Goal: Obtain resource: Obtain resource

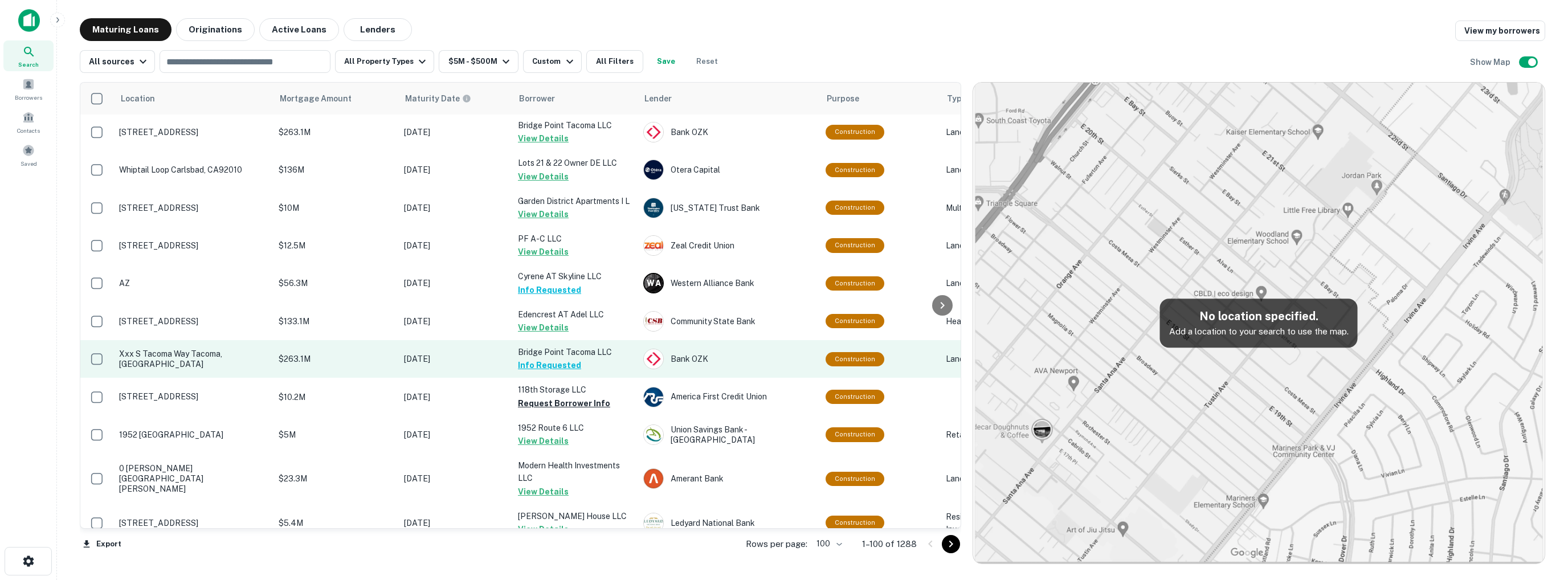
scroll to position [3598, 0]
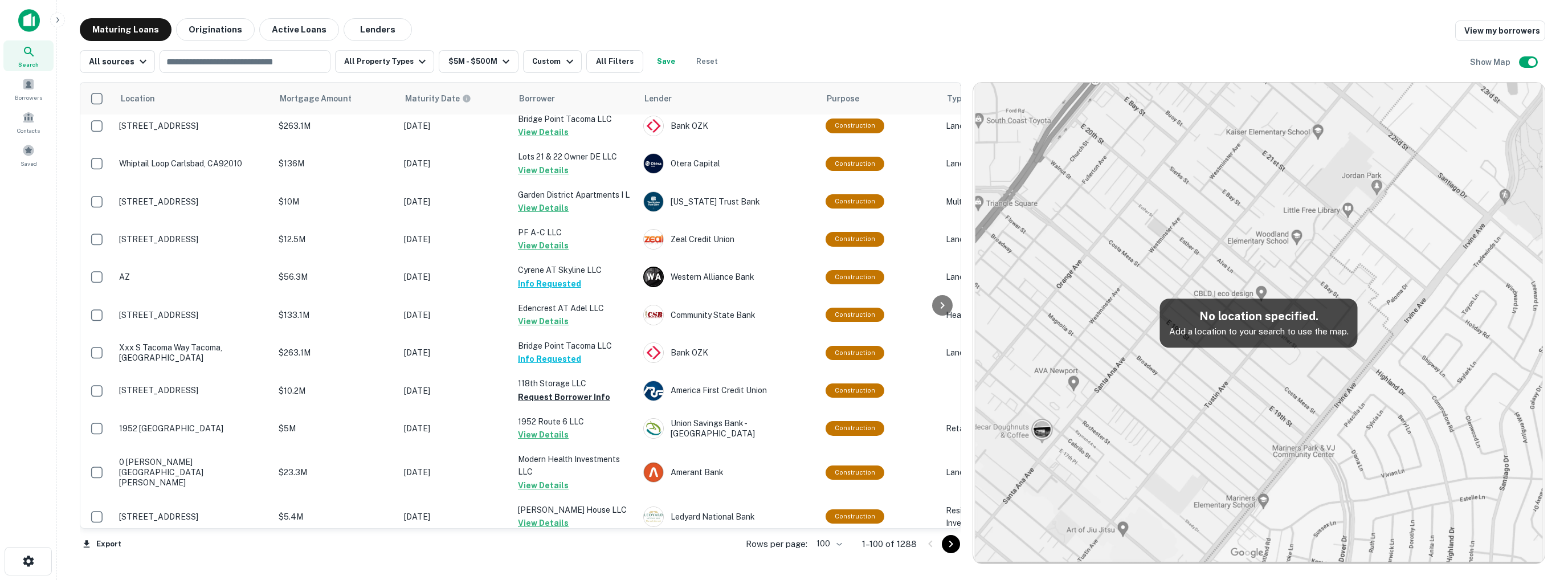
click at [956, 545] on icon "Go to next page" at bounding box center [951, 544] width 14 height 14
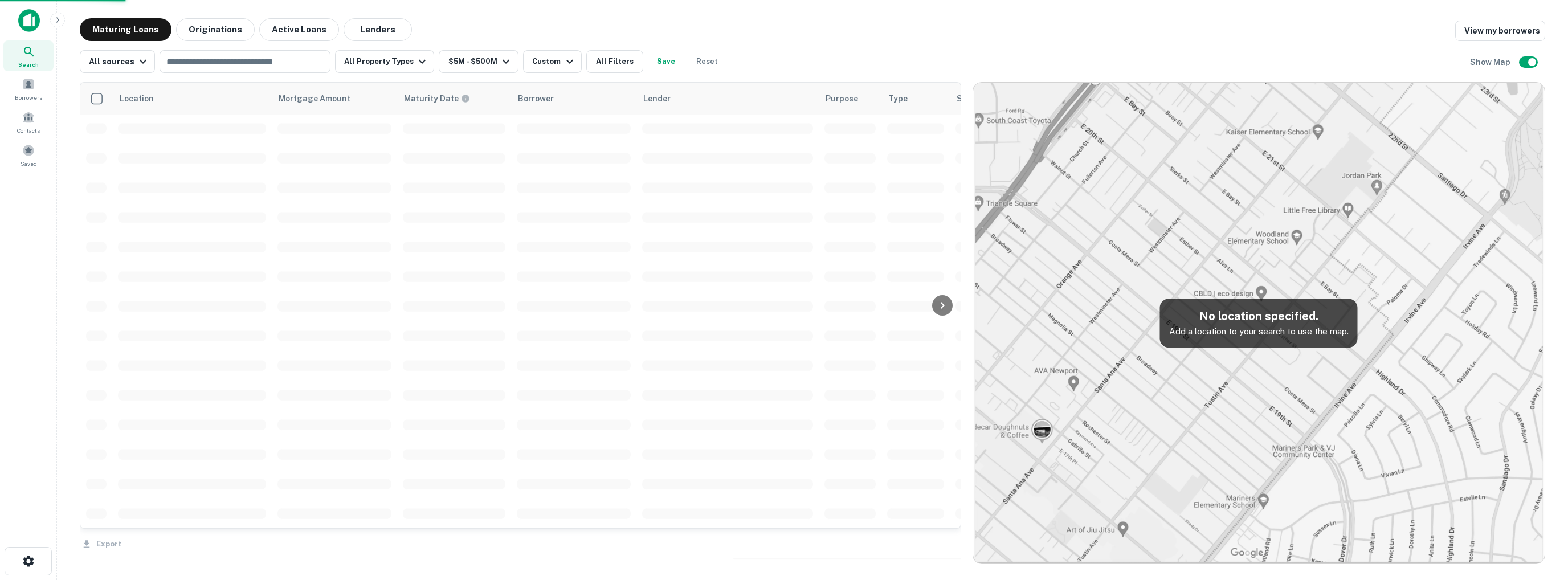
scroll to position [2557, 0]
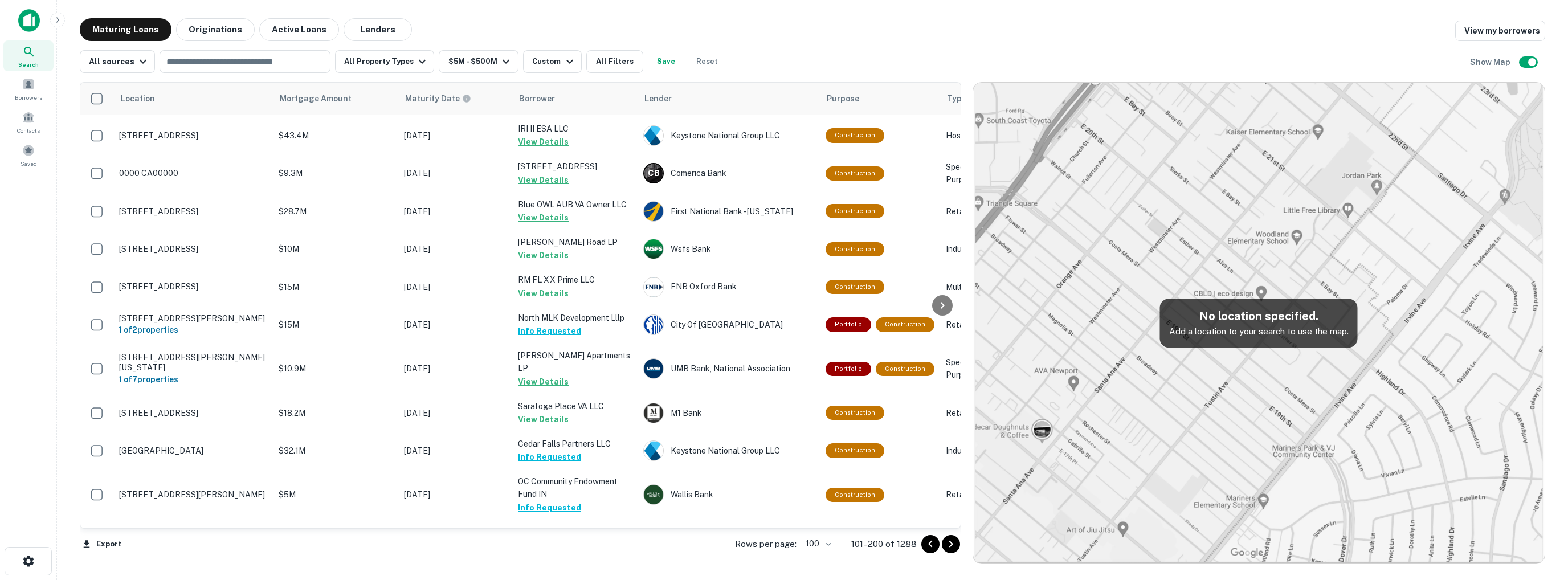
click at [956, 545] on icon "Go to next page" at bounding box center [951, 544] width 14 height 14
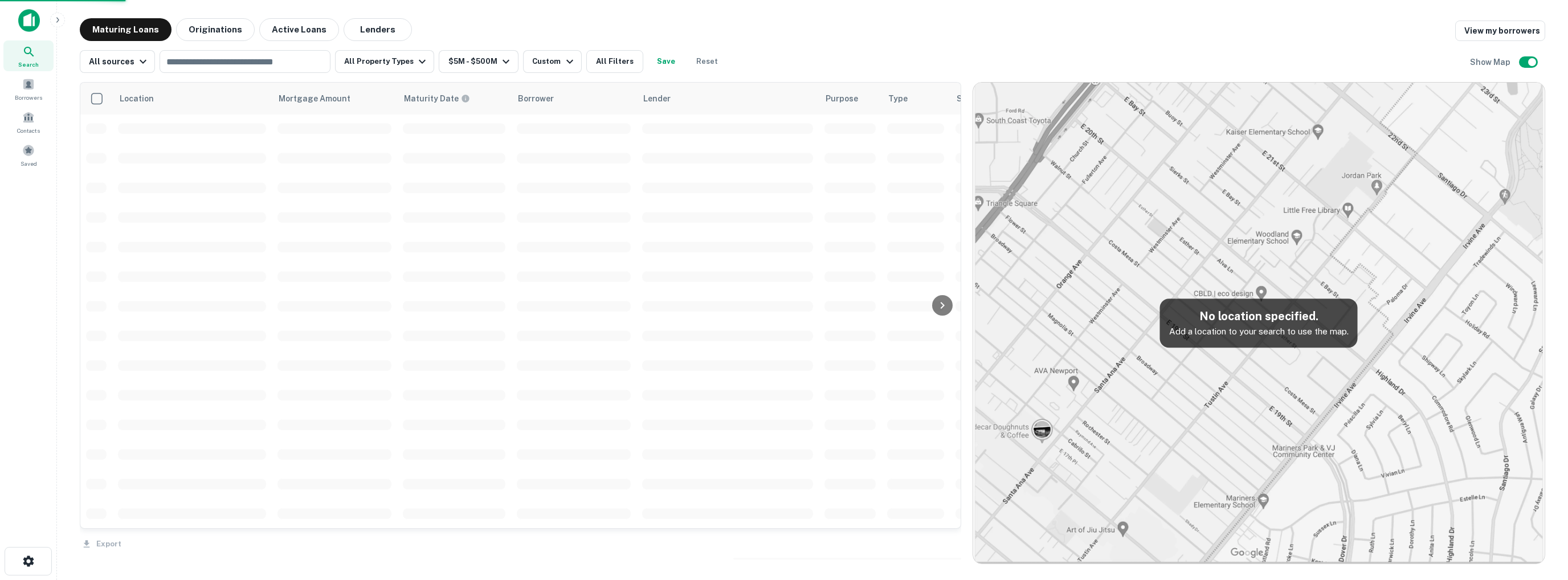
scroll to position [2557, 0]
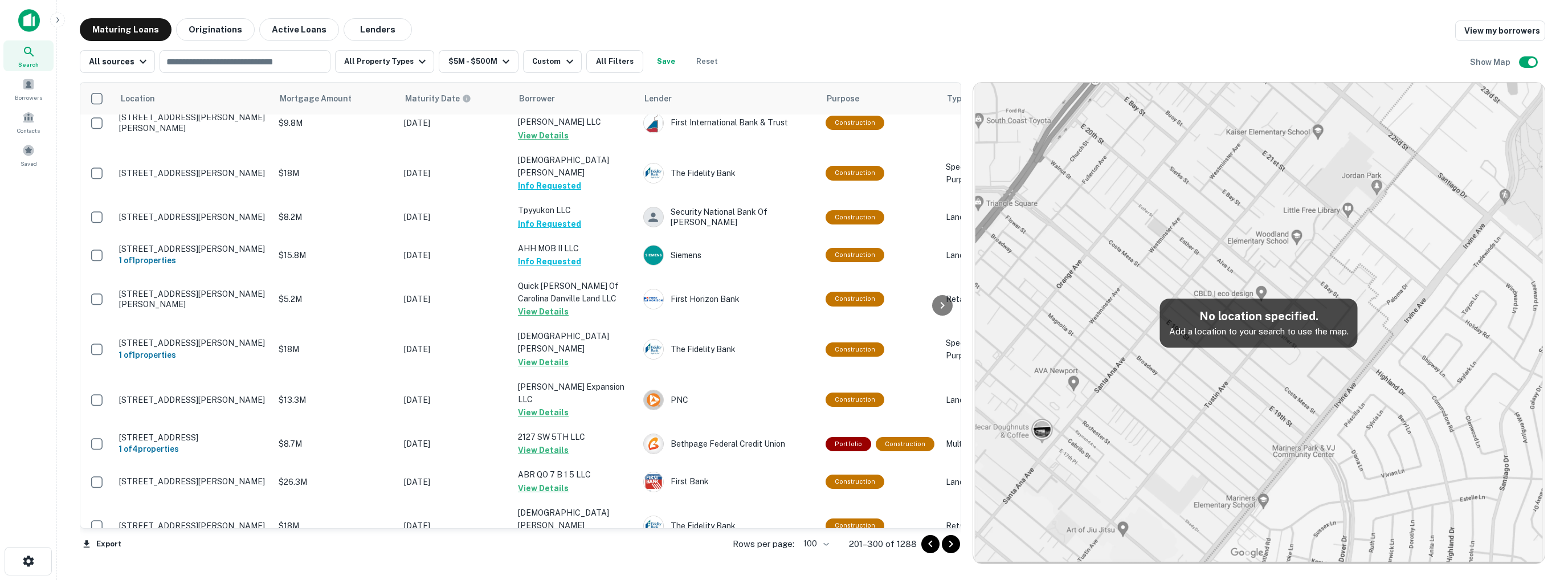
click at [956, 545] on icon "Go to next page" at bounding box center [951, 544] width 14 height 14
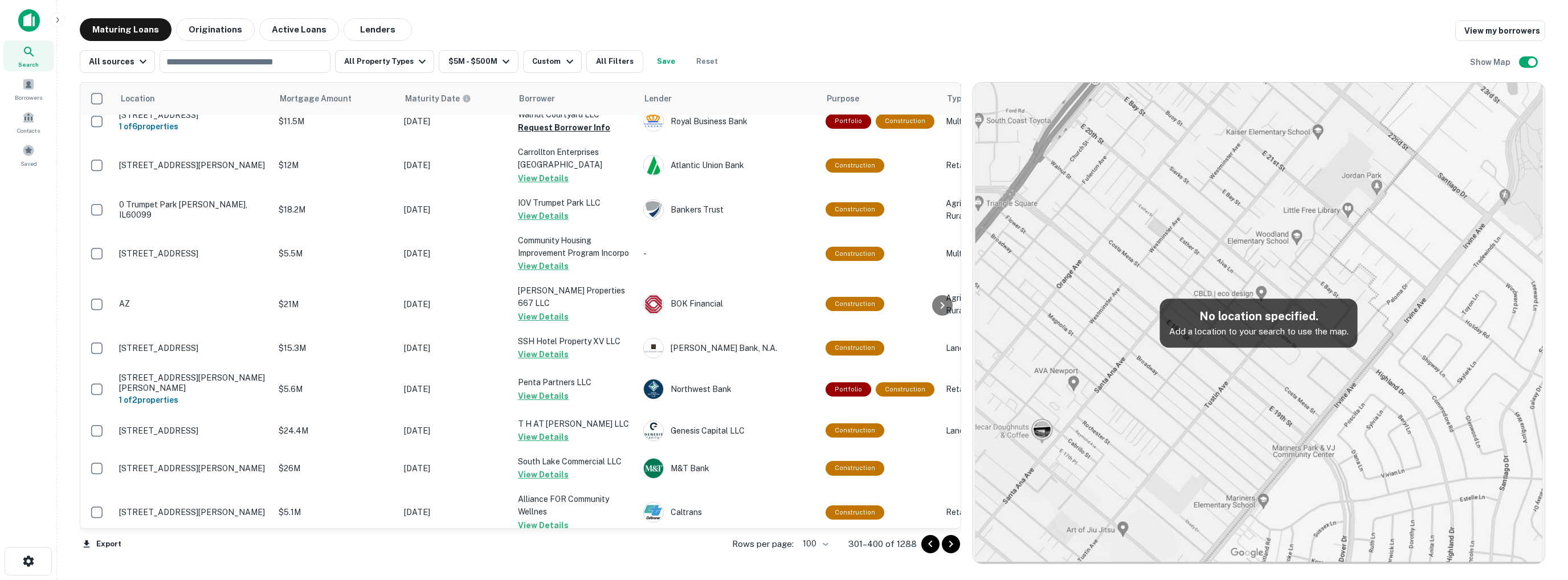
scroll to position [3598, 0]
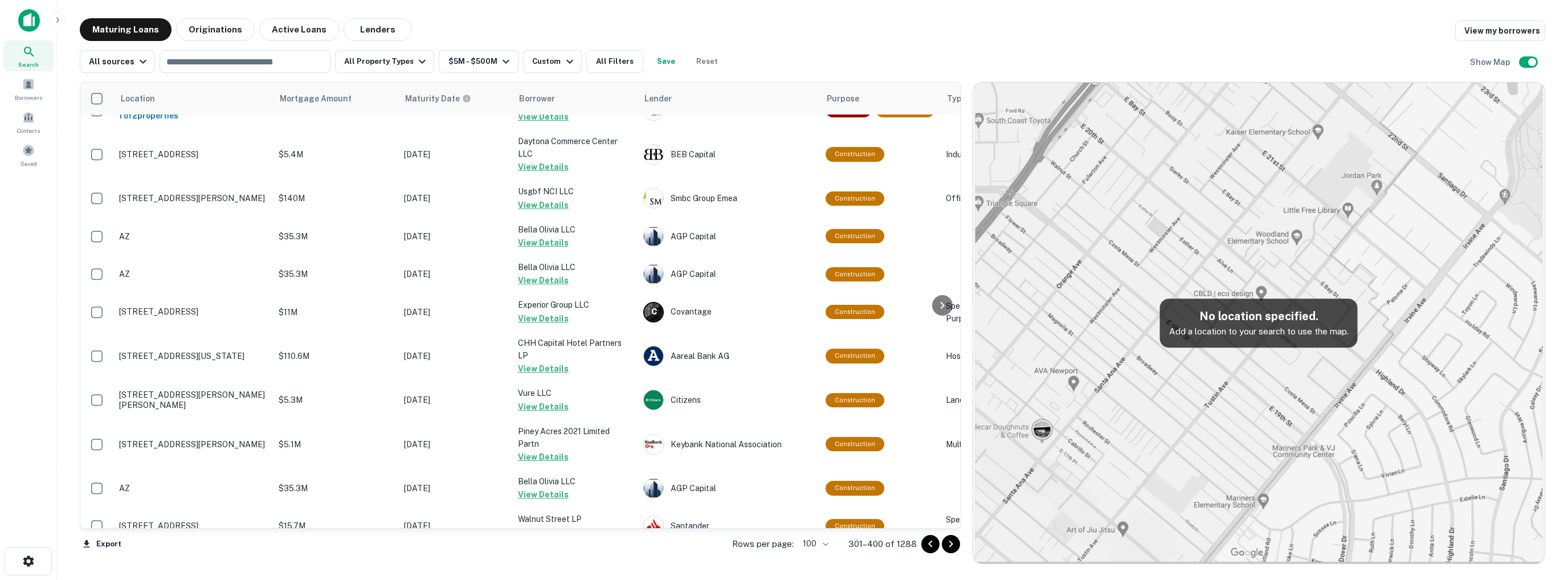
click at [956, 545] on icon "Go to next page" at bounding box center [951, 544] width 14 height 14
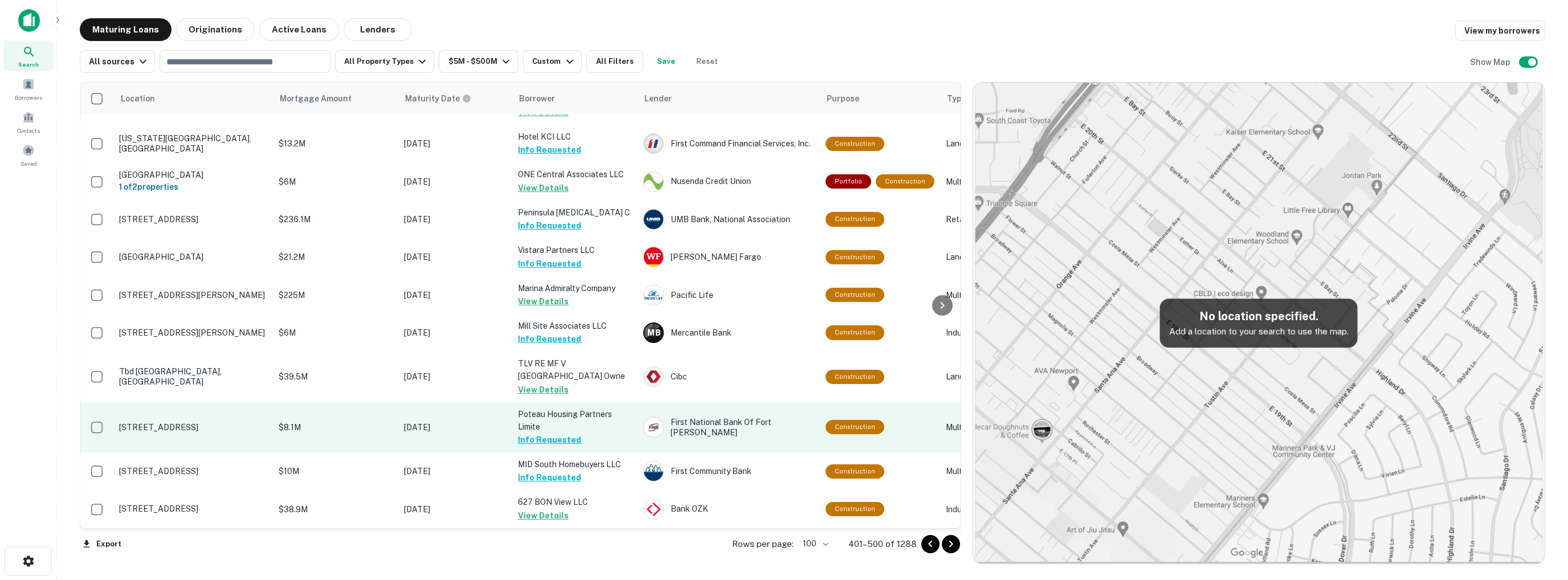
scroll to position [3653, 0]
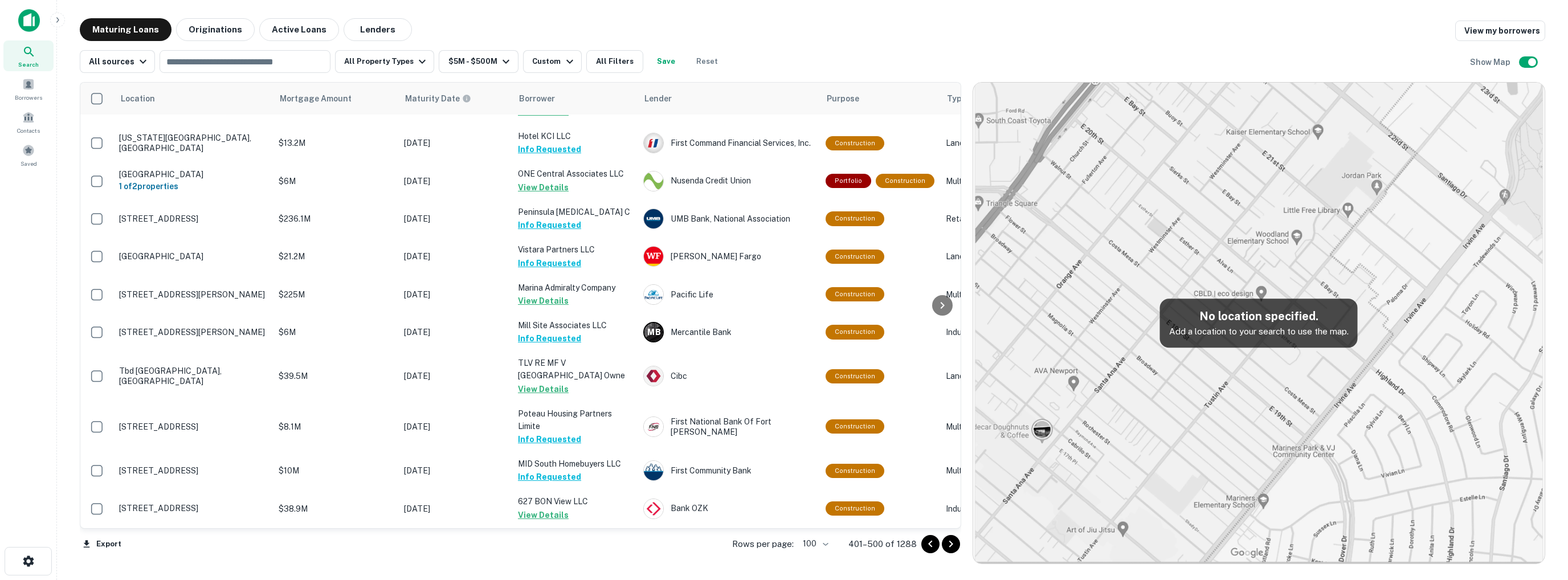
click at [951, 542] on icon "Go to next page" at bounding box center [950, 544] width 4 height 7
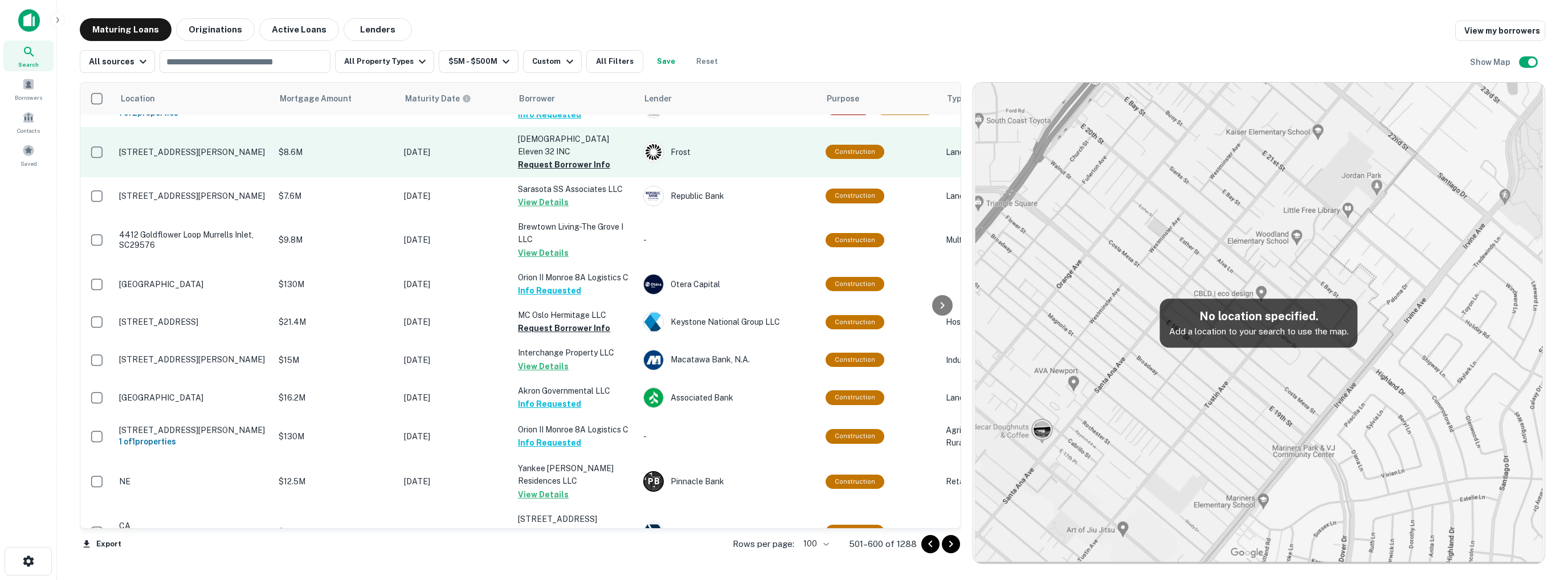
scroll to position [570, 0]
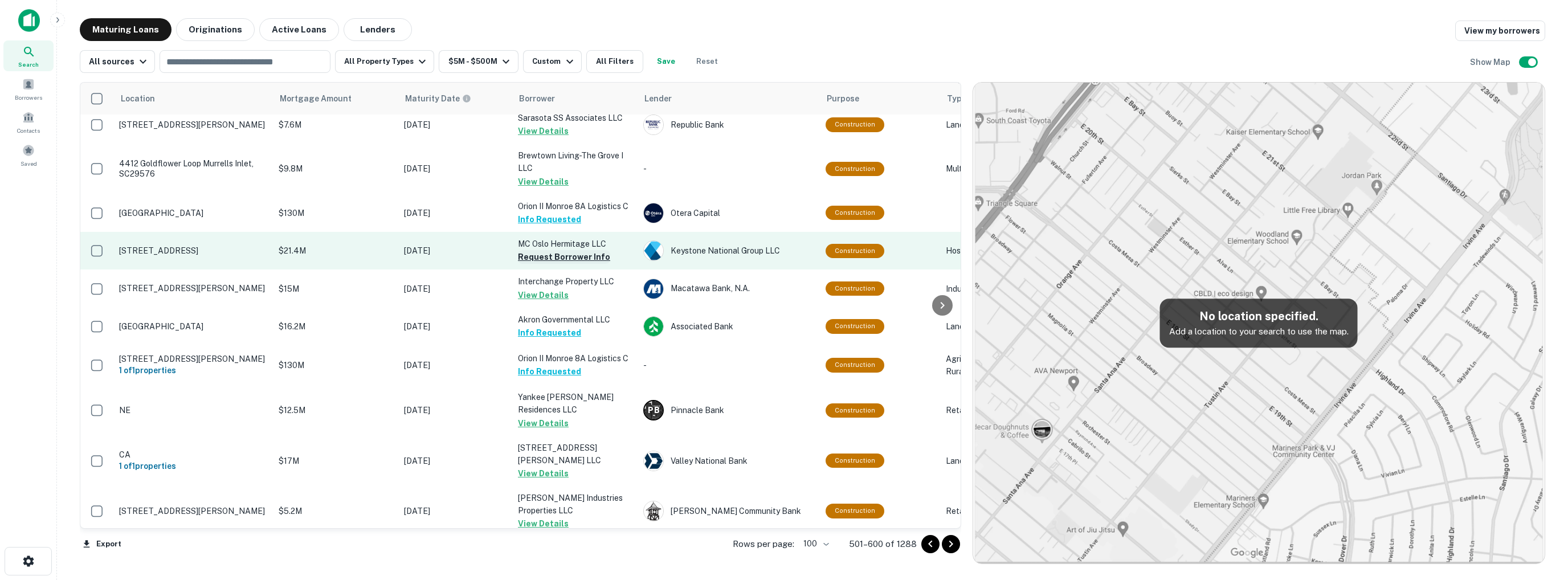
click at [565, 250] on button "Request Borrower Info" at bounding box center [564, 257] width 92 height 14
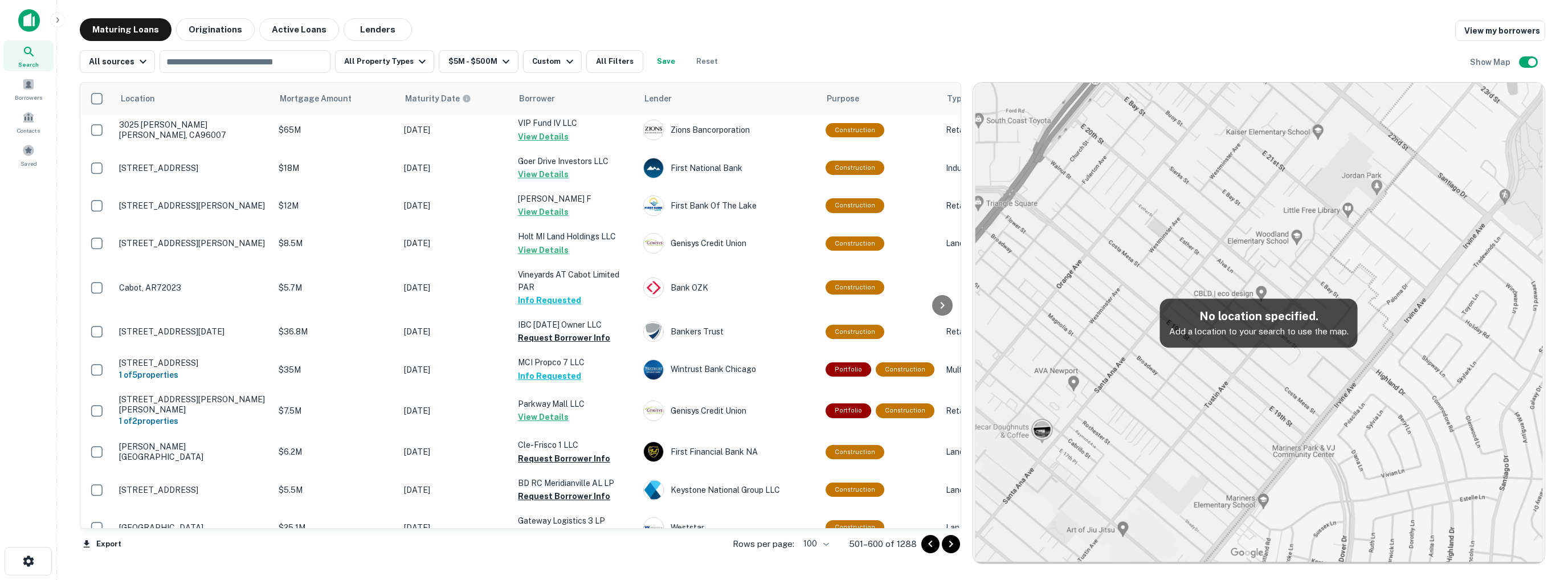
scroll to position [2222, 0]
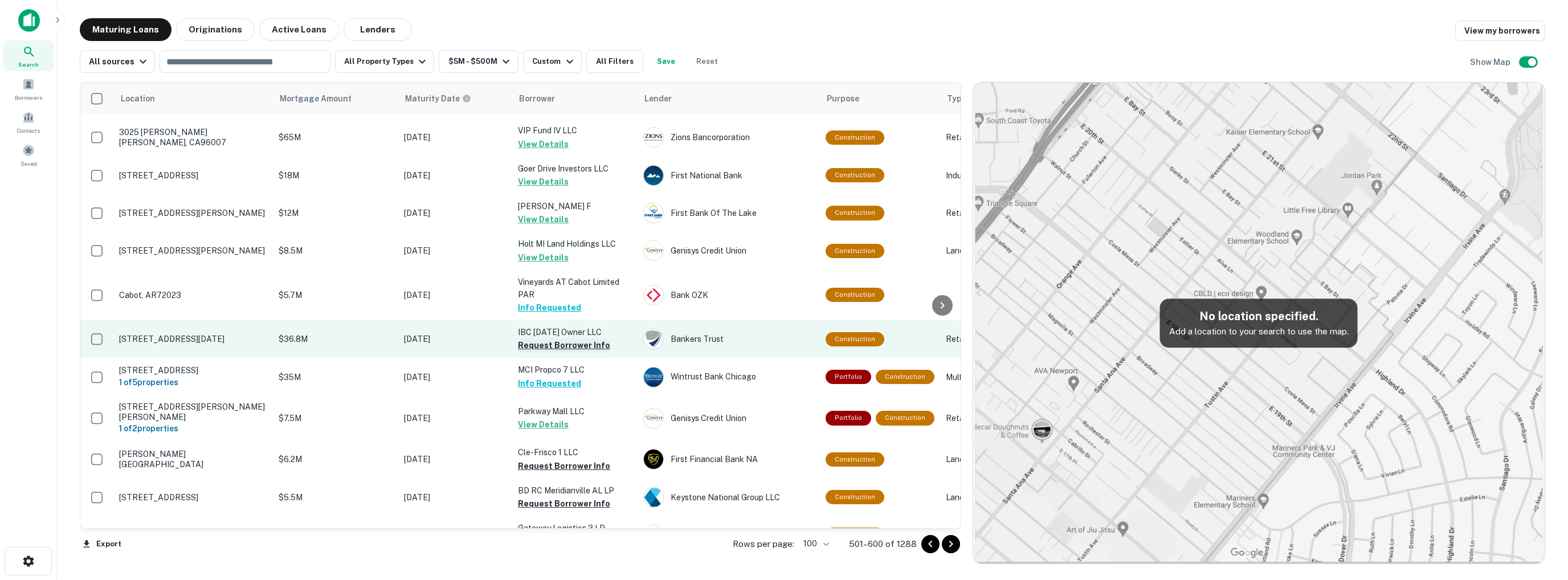
click at [552, 338] on button "Request Borrower Info" at bounding box center [564, 345] width 92 height 14
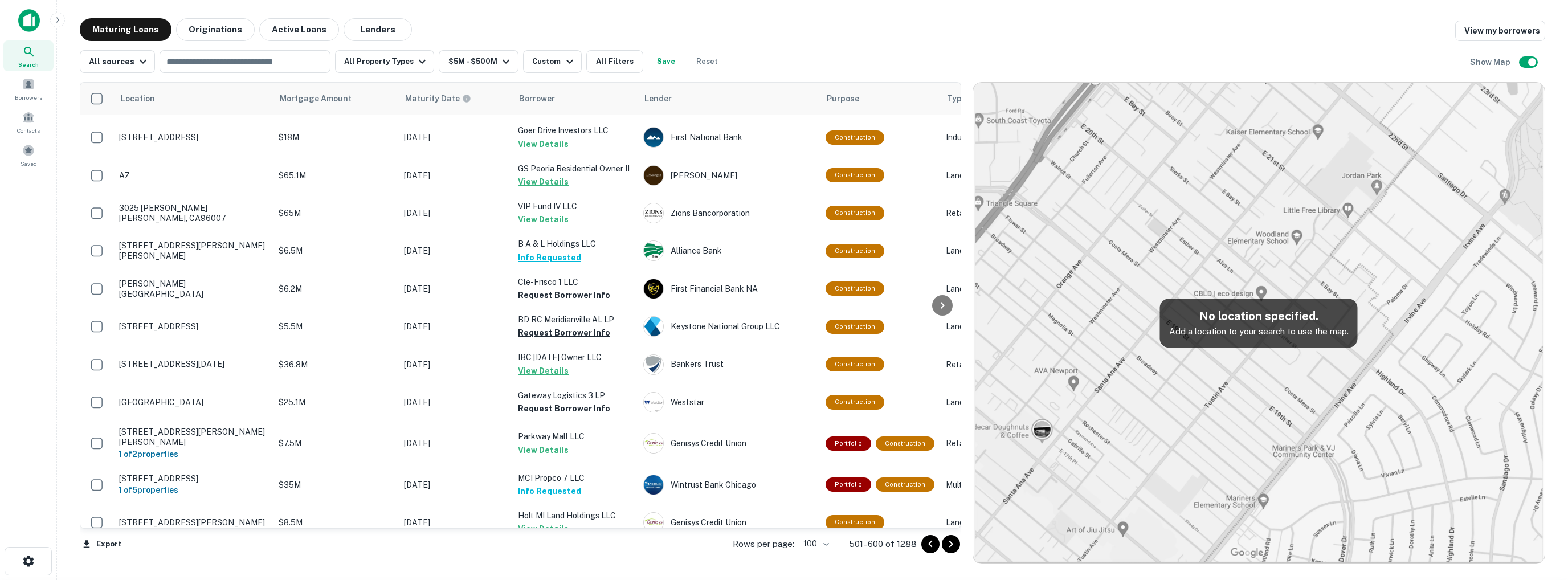
scroll to position [2204, 0]
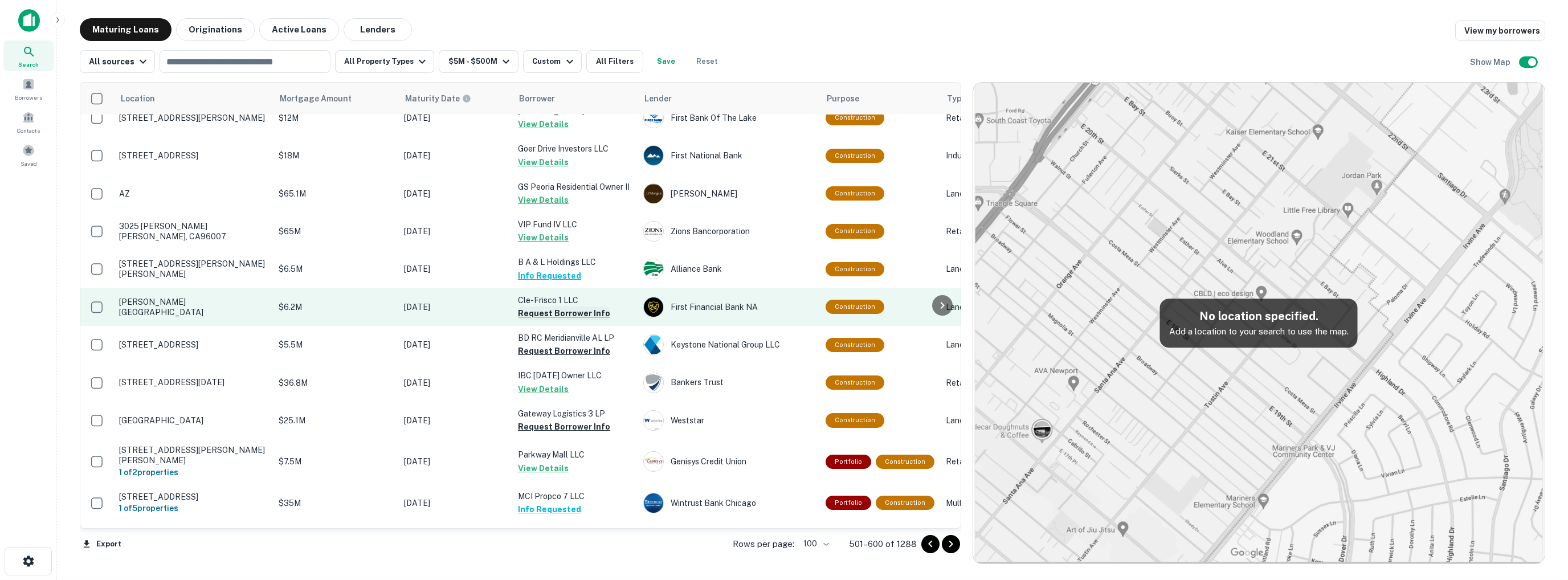
click at [552, 306] on button "Request Borrower Info" at bounding box center [564, 313] width 92 height 14
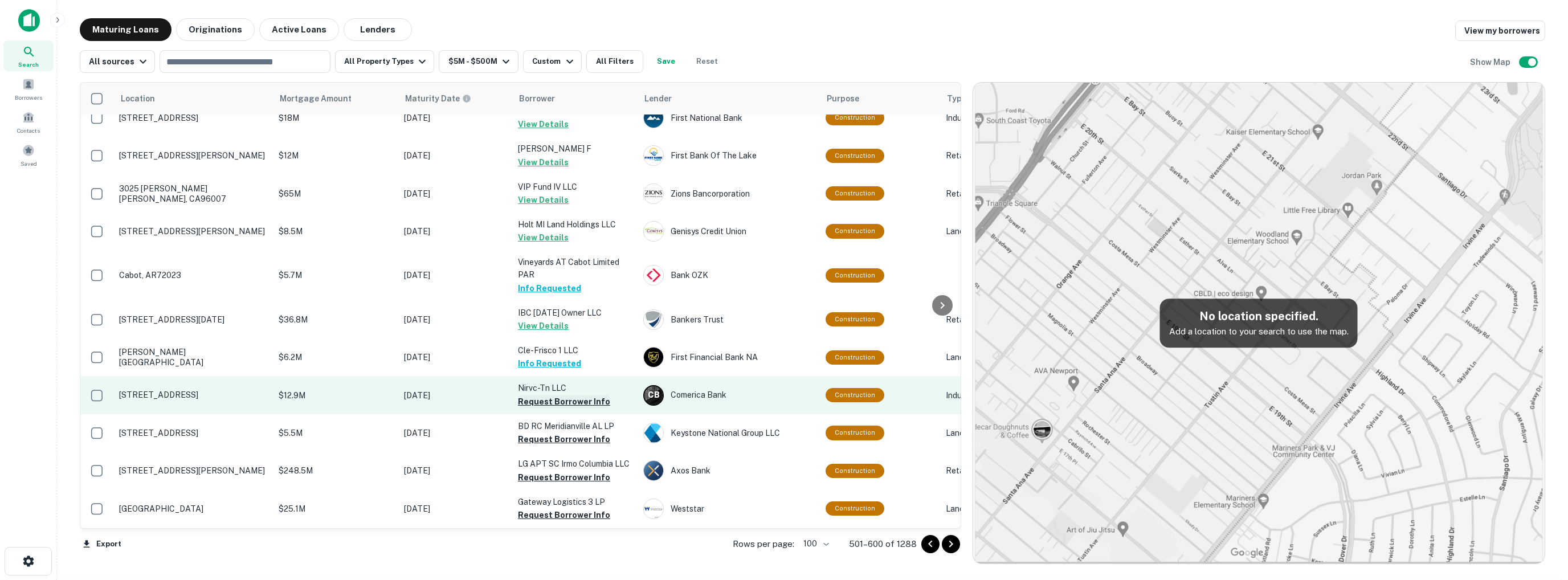
click at [551, 395] on button "Request Borrower Info" at bounding box center [564, 402] width 92 height 14
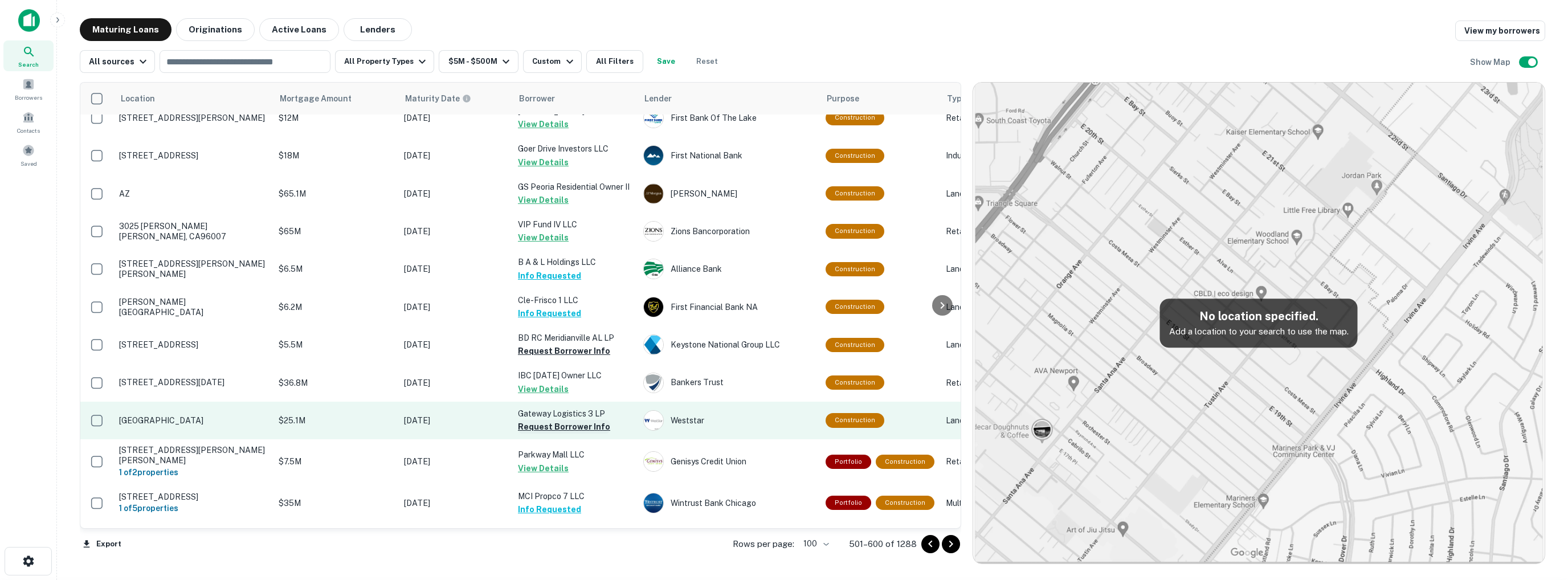
click at [552, 420] on button "Request Borrower Info" at bounding box center [564, 427] width 92 height 14
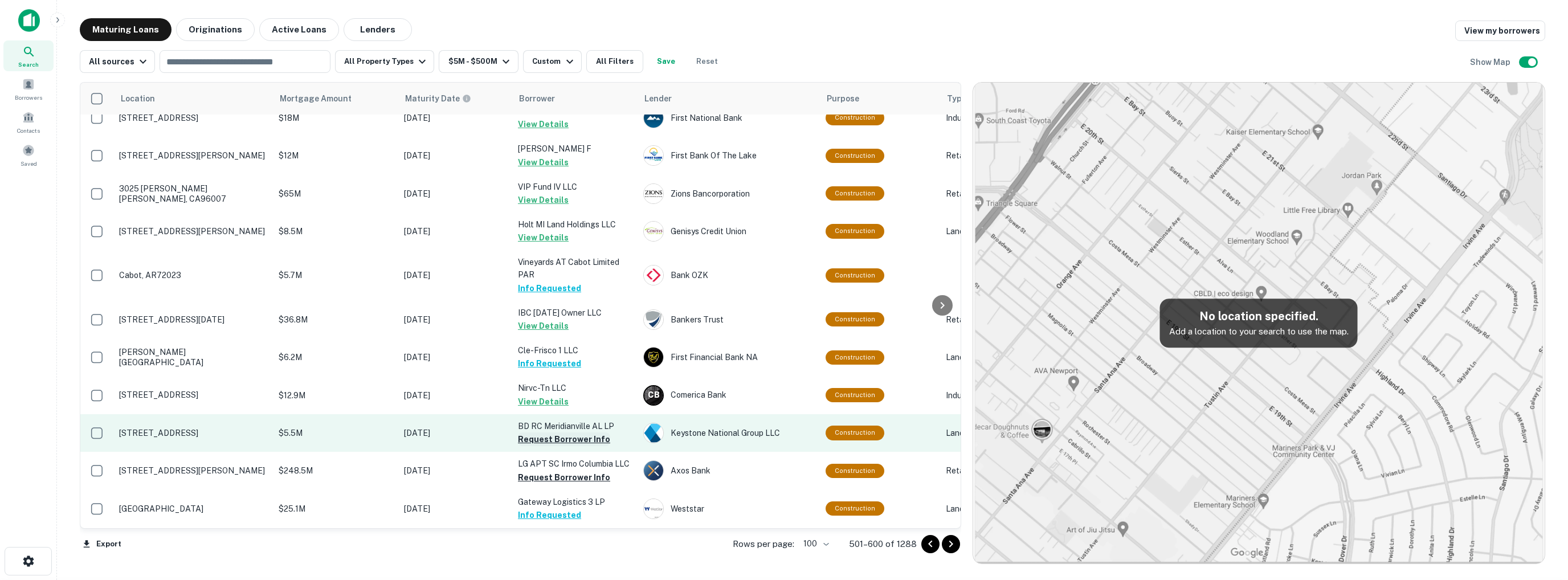
click at [547, 432] on button "Request Borrower Info" at bounding box center [564, 439] width 92 height 14
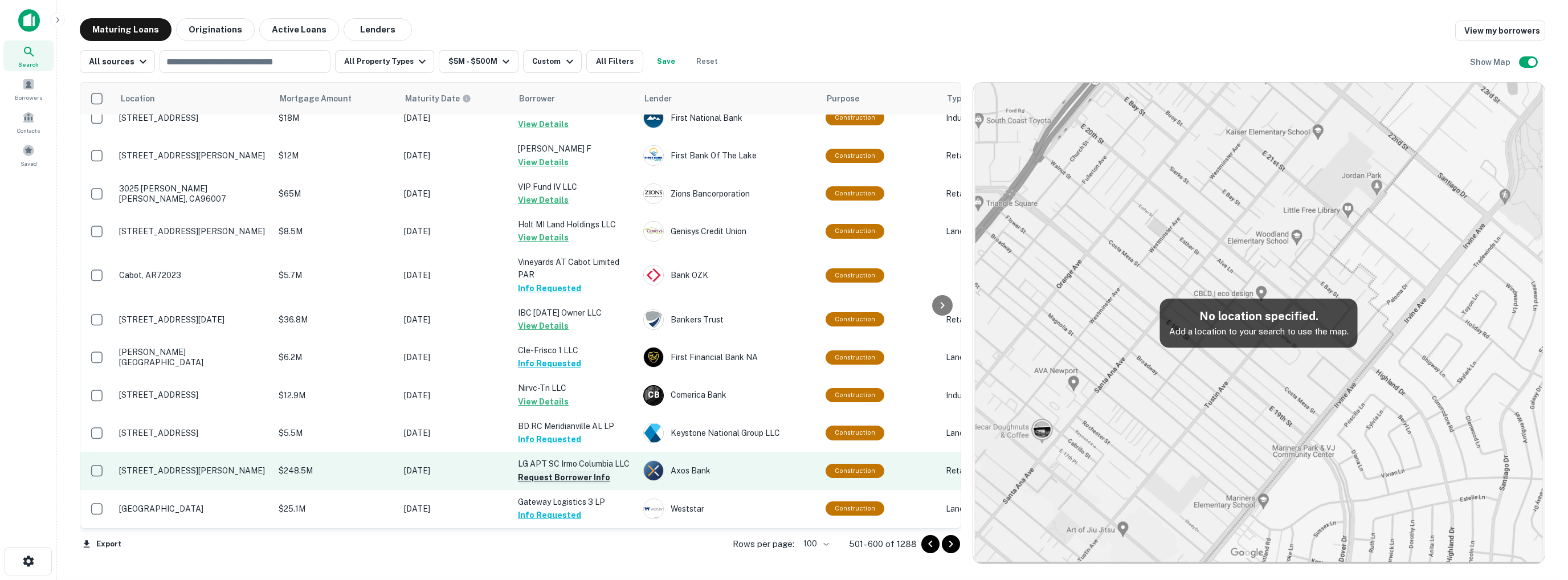
click at [577, 471] on button "Request Borrower Info" at bounding box center [564, 478] width 92 height 14
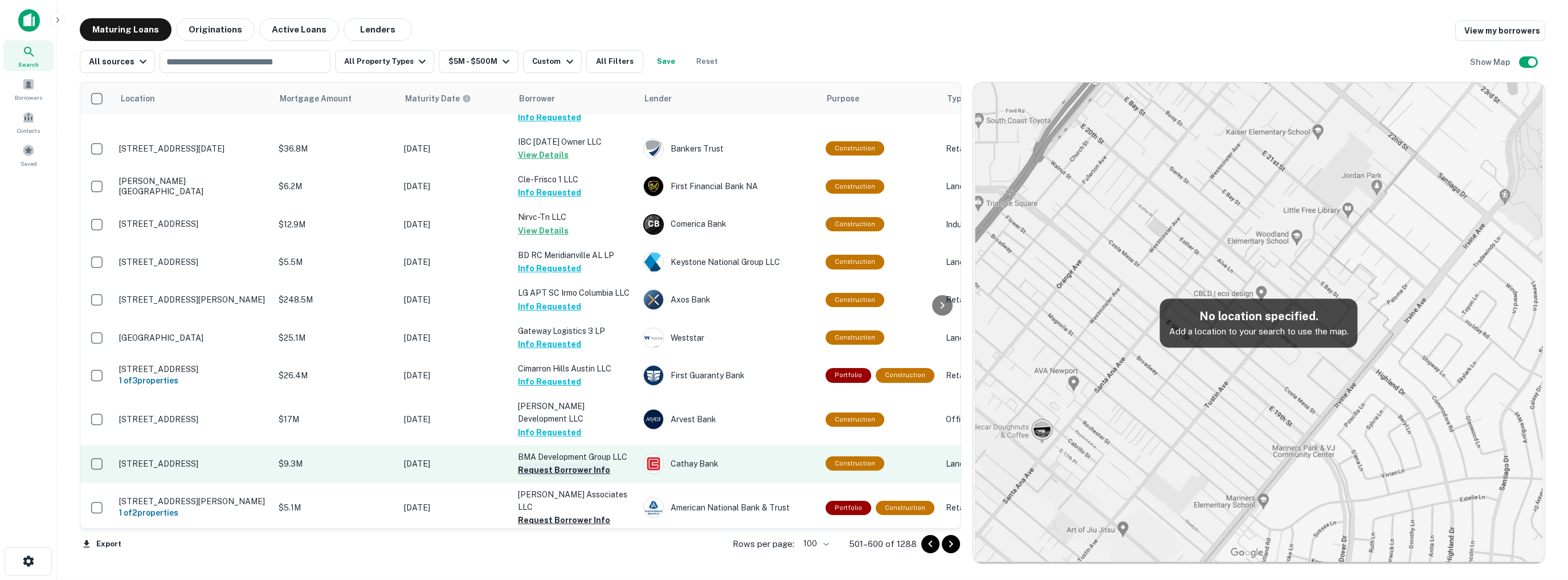
click at [568, 463] on button "Request Borrower Info" at bounding box center [564, 470] width 92 height 14
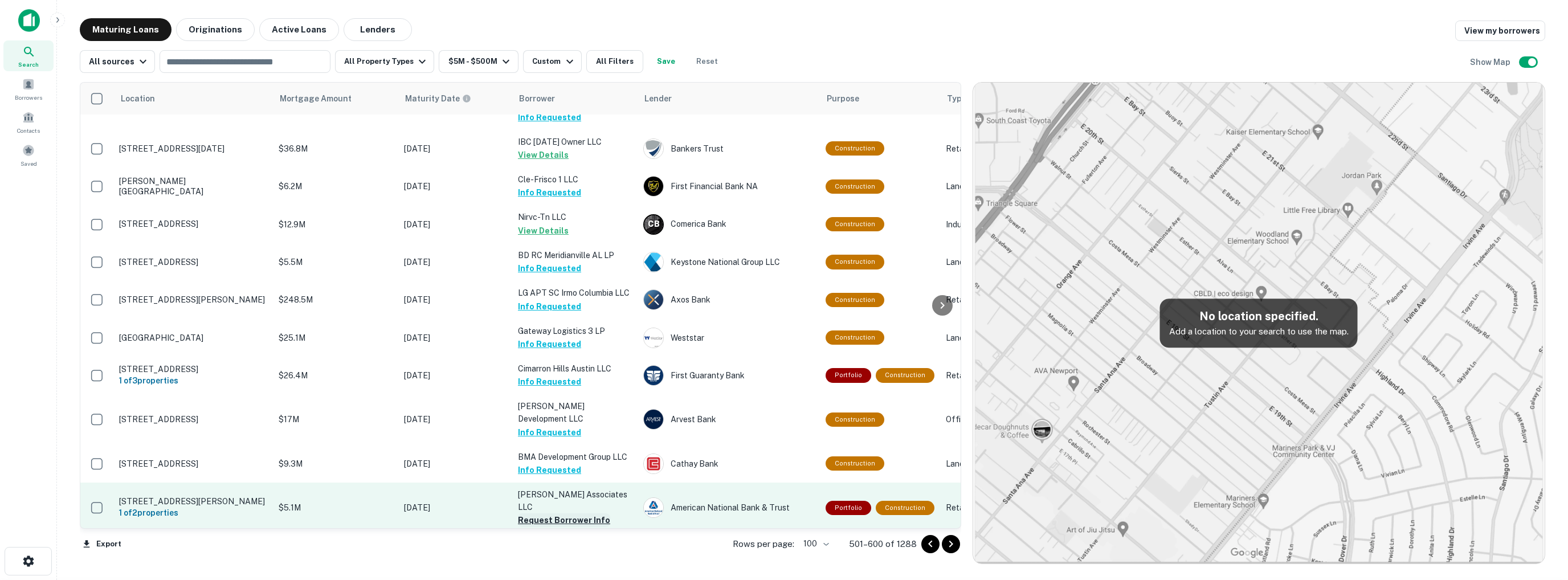
click at [558, 513] on button "Request Borrower Info" at bounding box center [564, 520] width 92 height 14
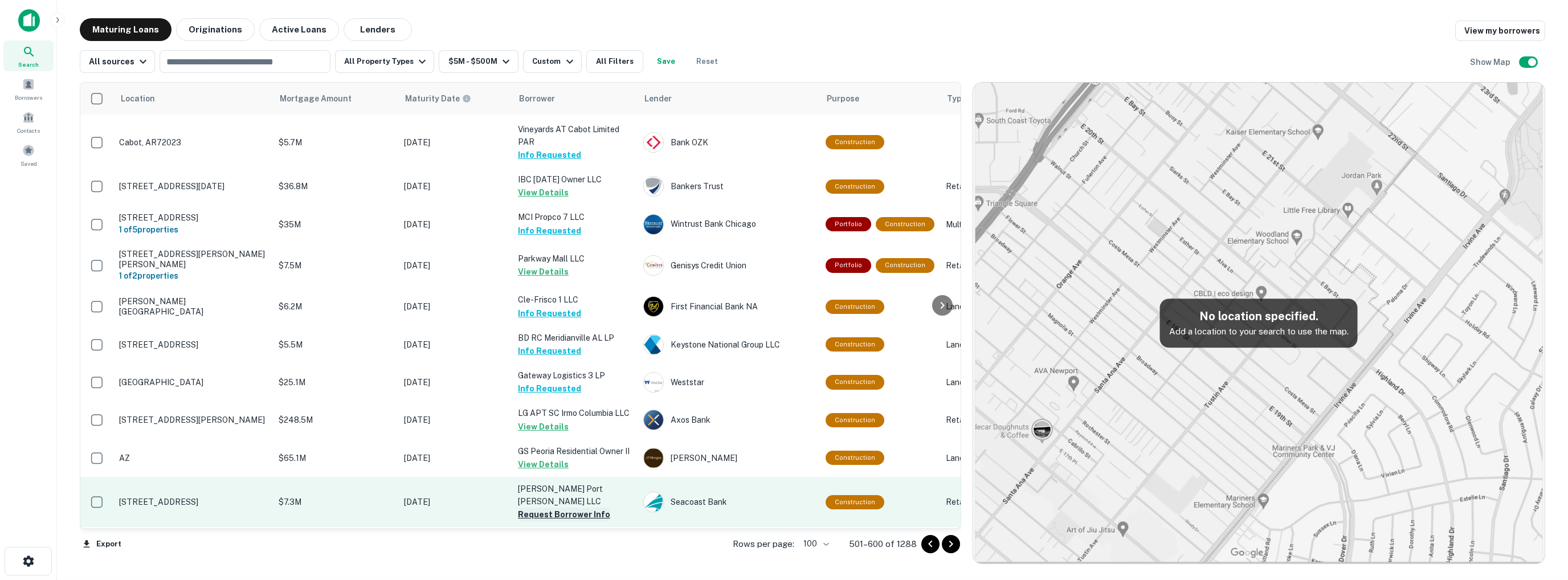
click at [549, 508] on button "Request Borrower Info" at bounding box center [564, 515] width 92 height 14
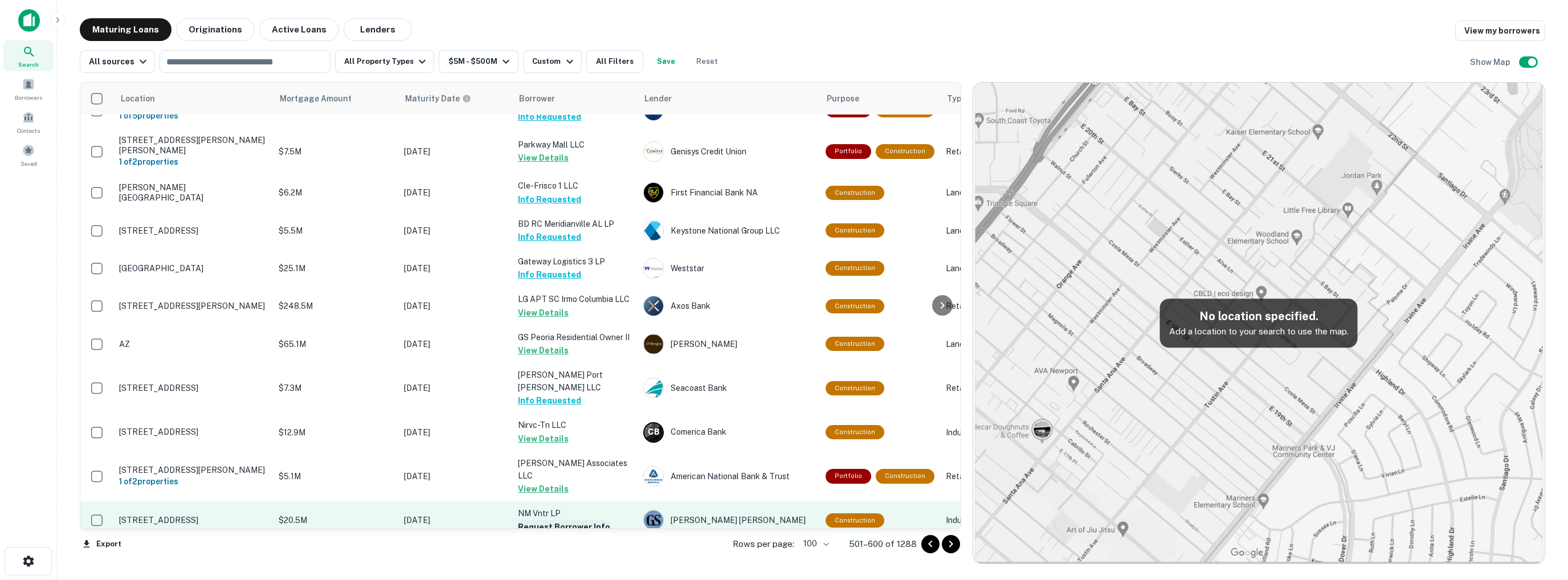
click at [555, 520] on button "Request Borrower Info" at bounding box center [564, 527] width 92 height 14
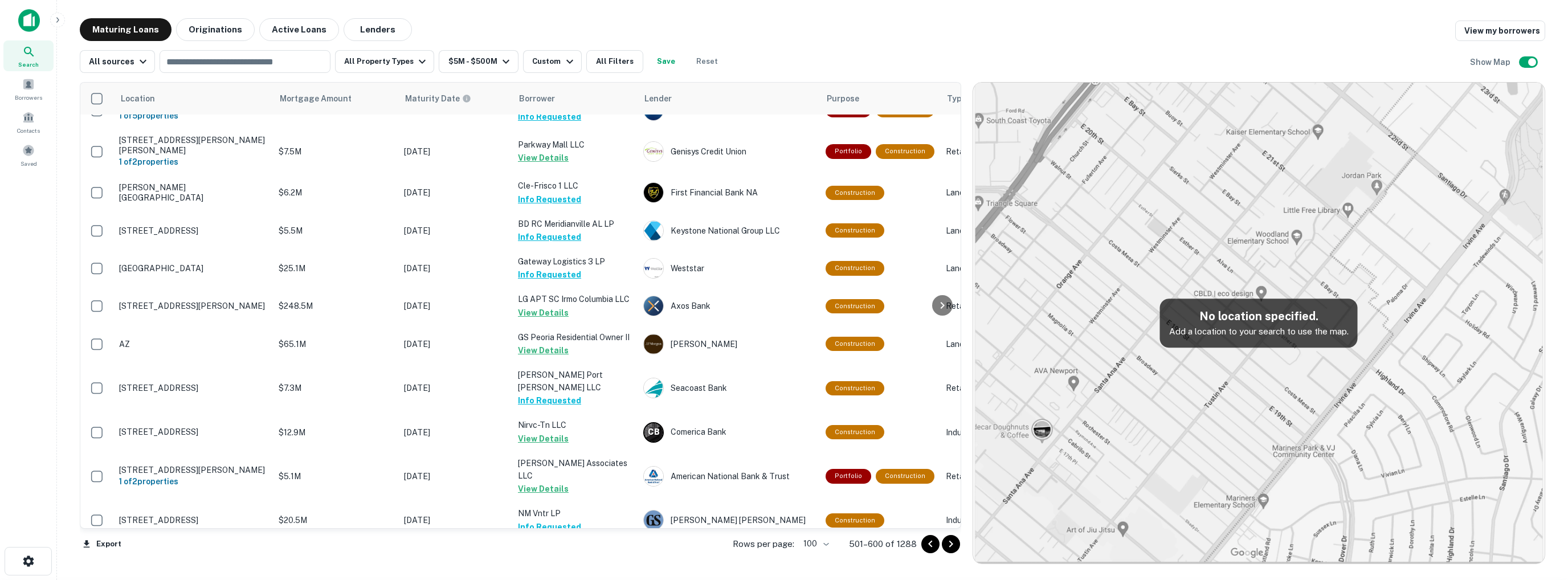
click at [561, 558] on button "Request Borrower Info" at bounding box center [564, 565] width 92 height 14
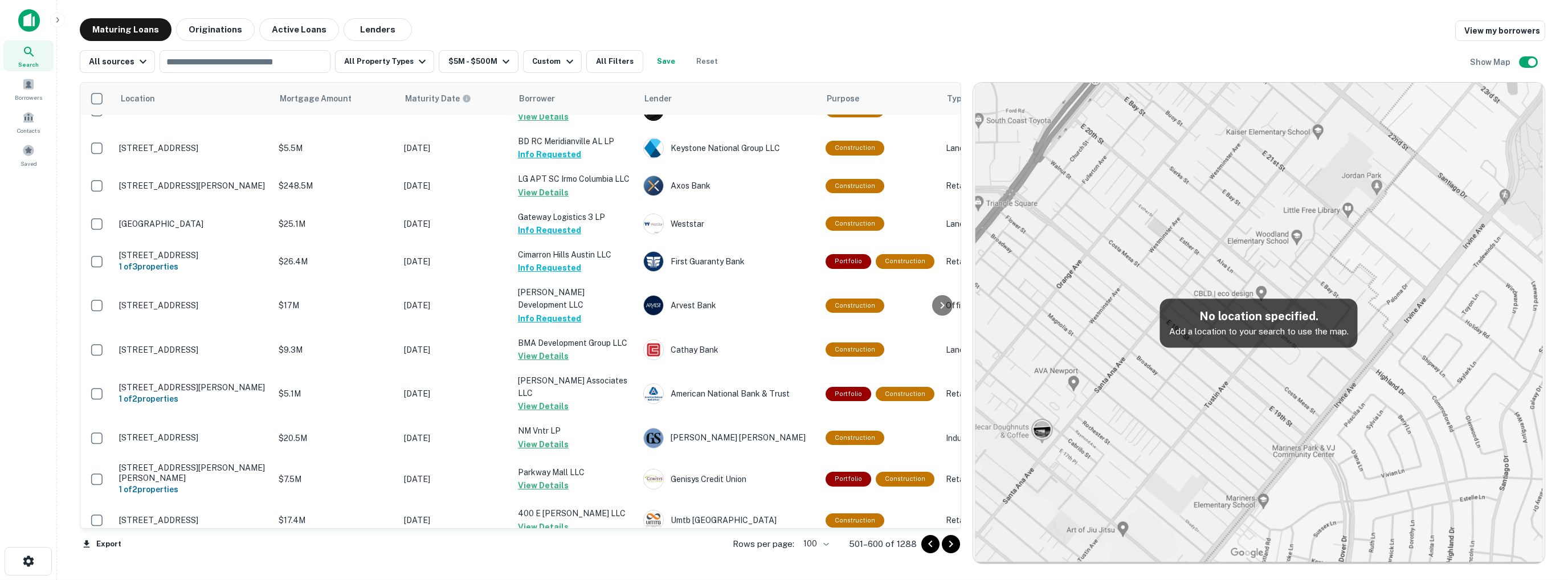
scroll to position [2660, 0]
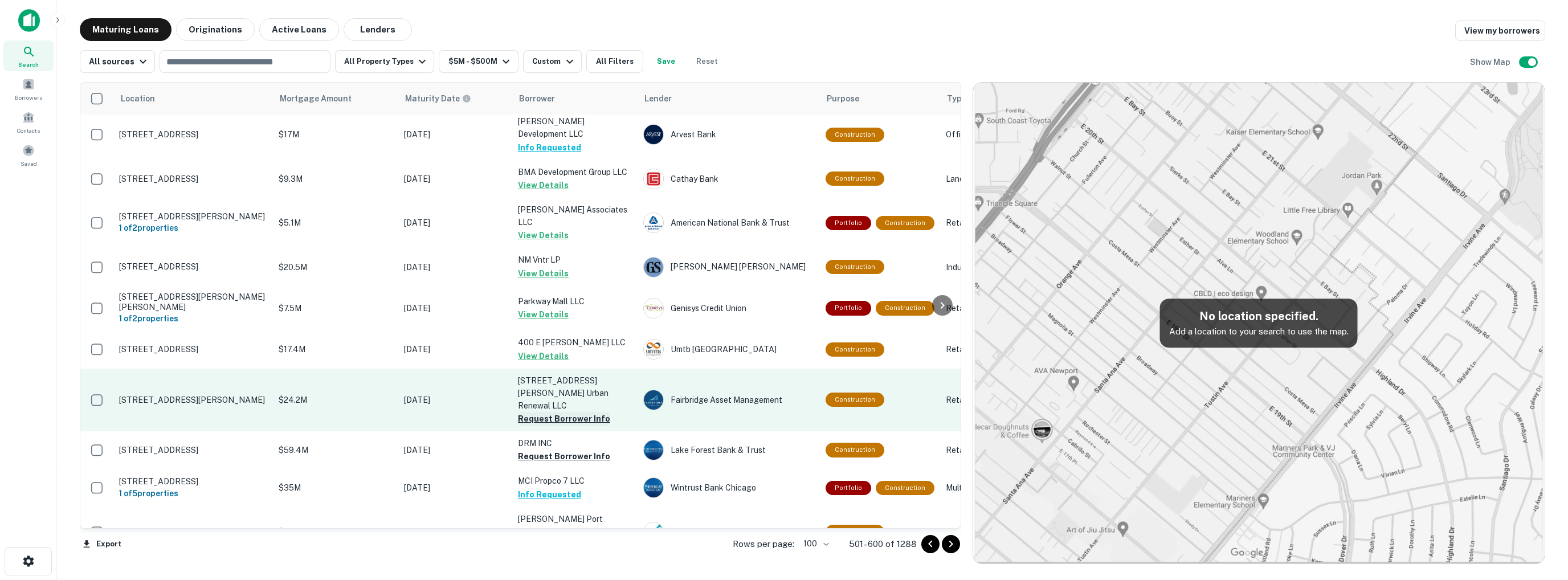
click at [559, 412] on button "Request Borrower Info" at bounding box center [564, 419] width 92 height 14
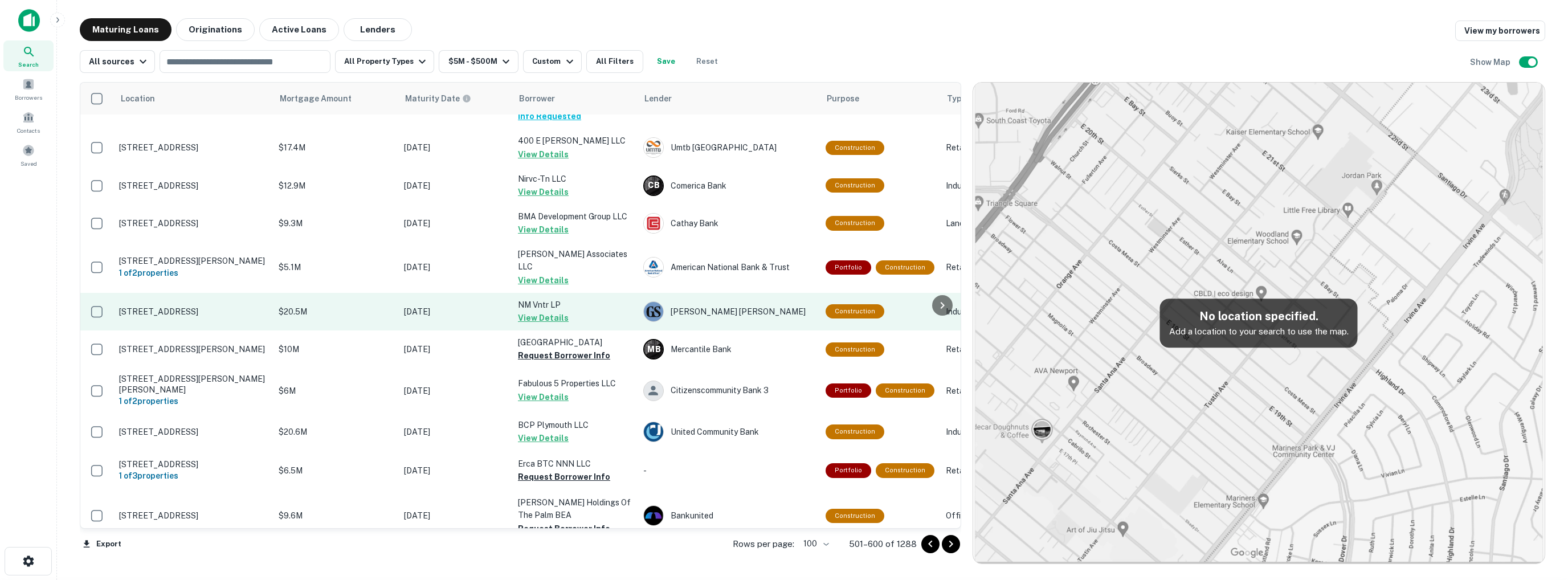
scroll to position [2875, 0]
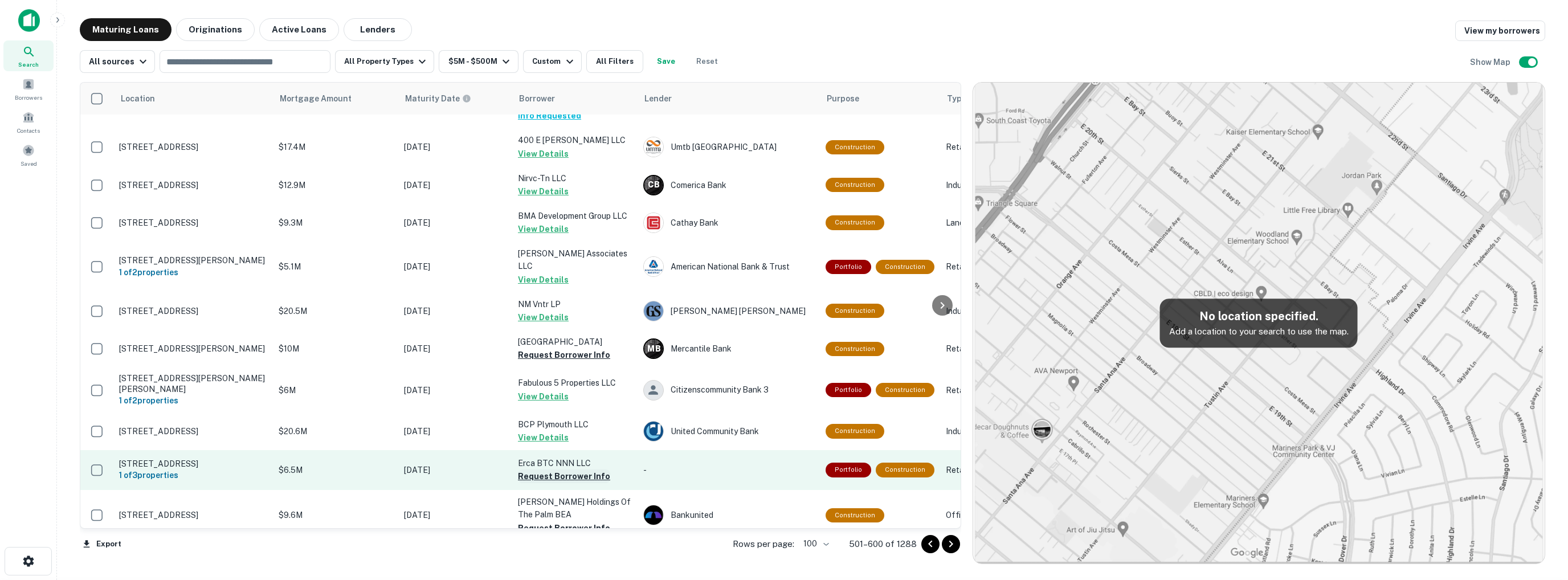
click at [561, 469] on button "Request Borrower Info" at bounding box center [564, 476] width 92 height 14
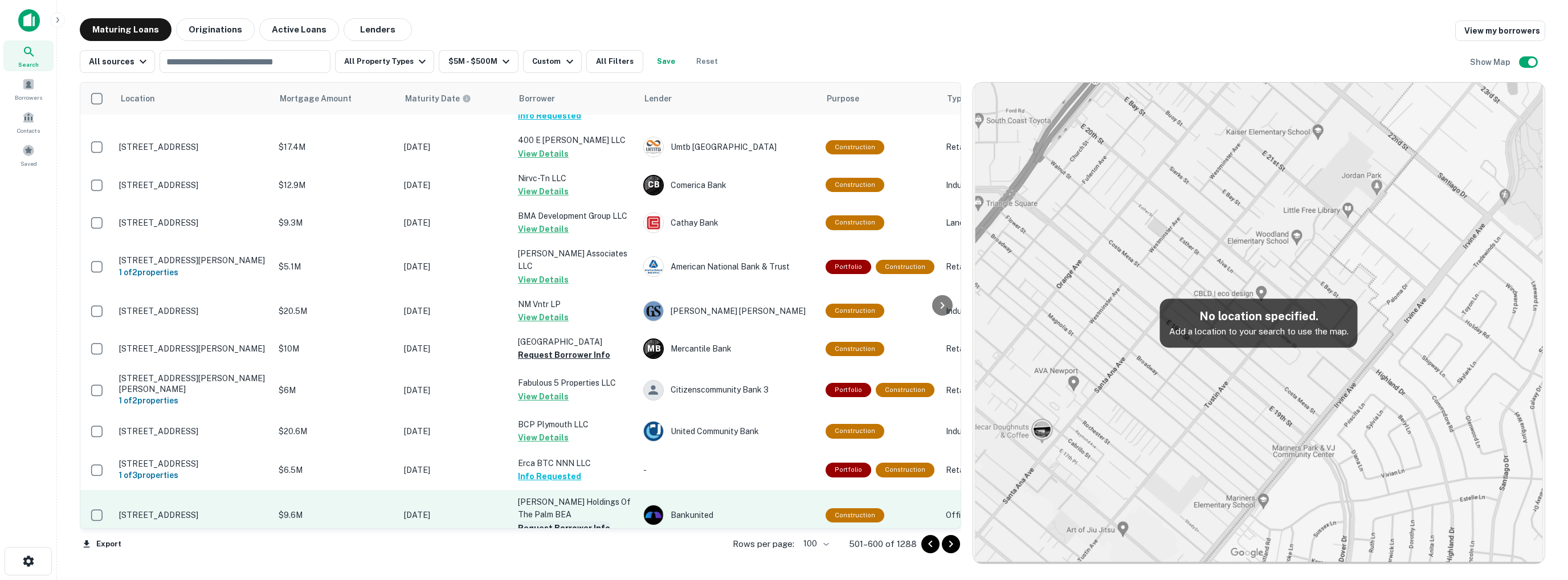
click at [569, 522] on button "Request Borrower Info" at bounding box center [564, 528] width 92 height 14
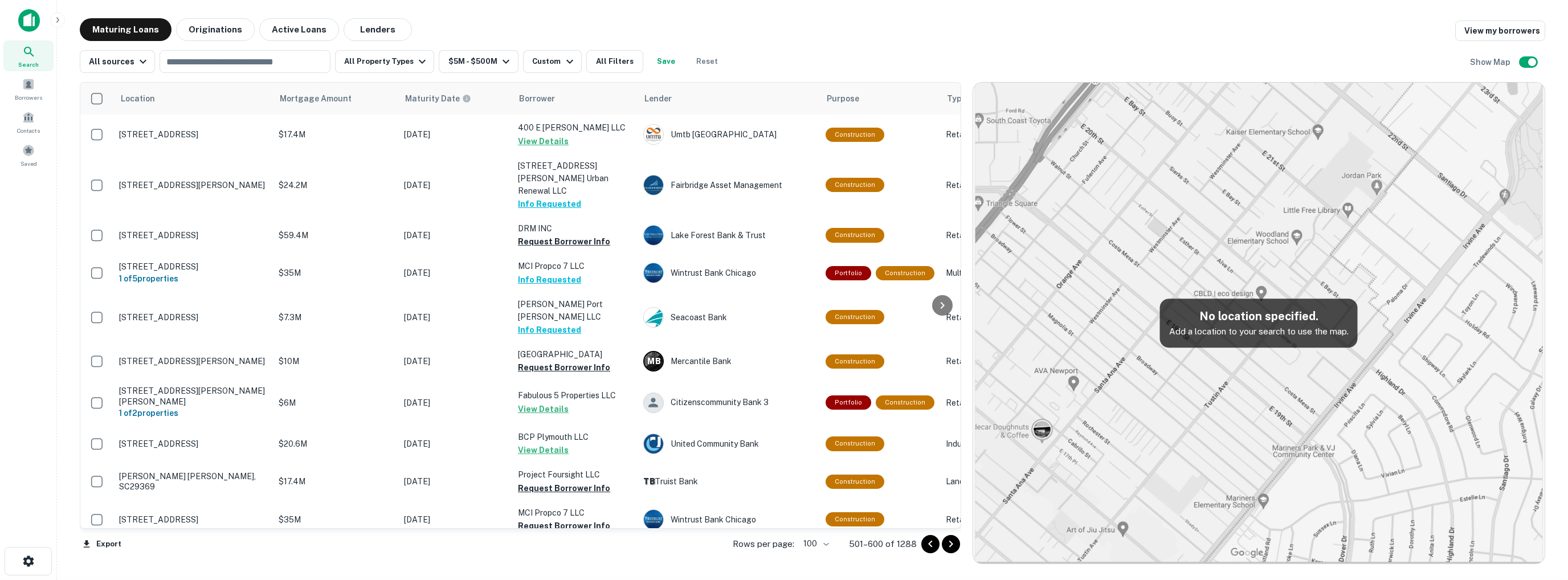
scroll to position [2892, 0]
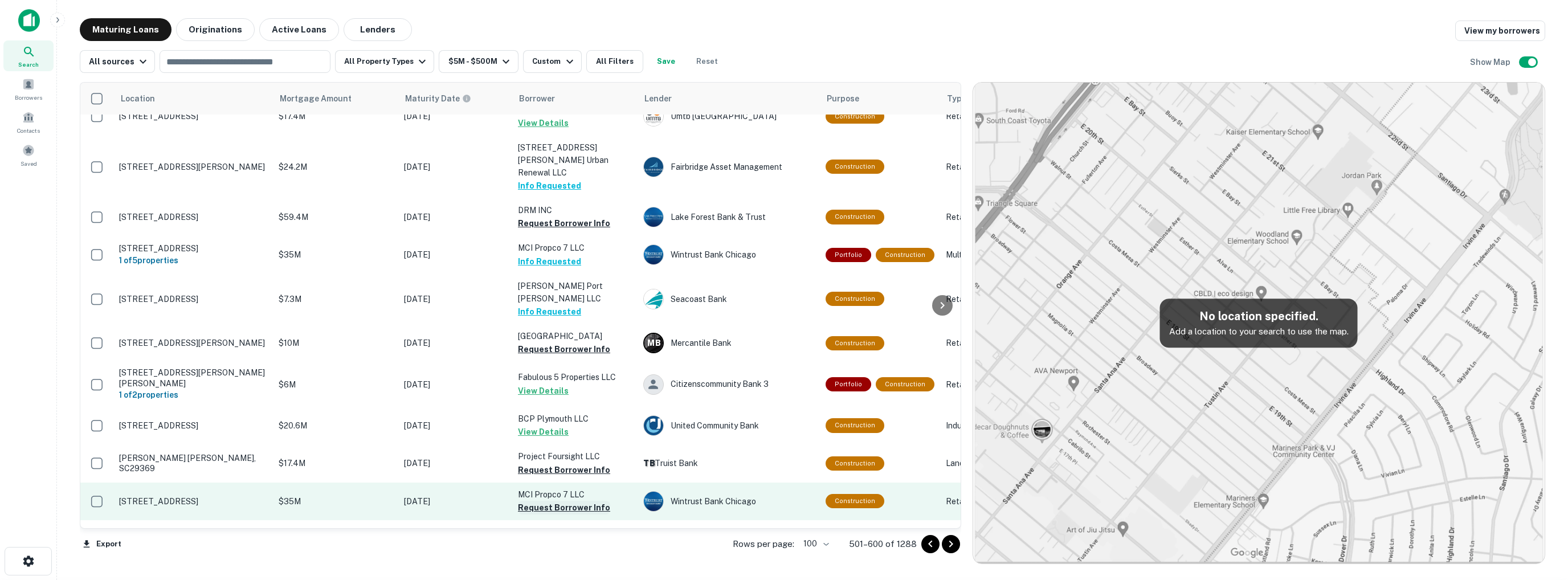
click at [569, 501] on button "Request Borrower Info" at bounding box center [564, 508] width 92 height 14
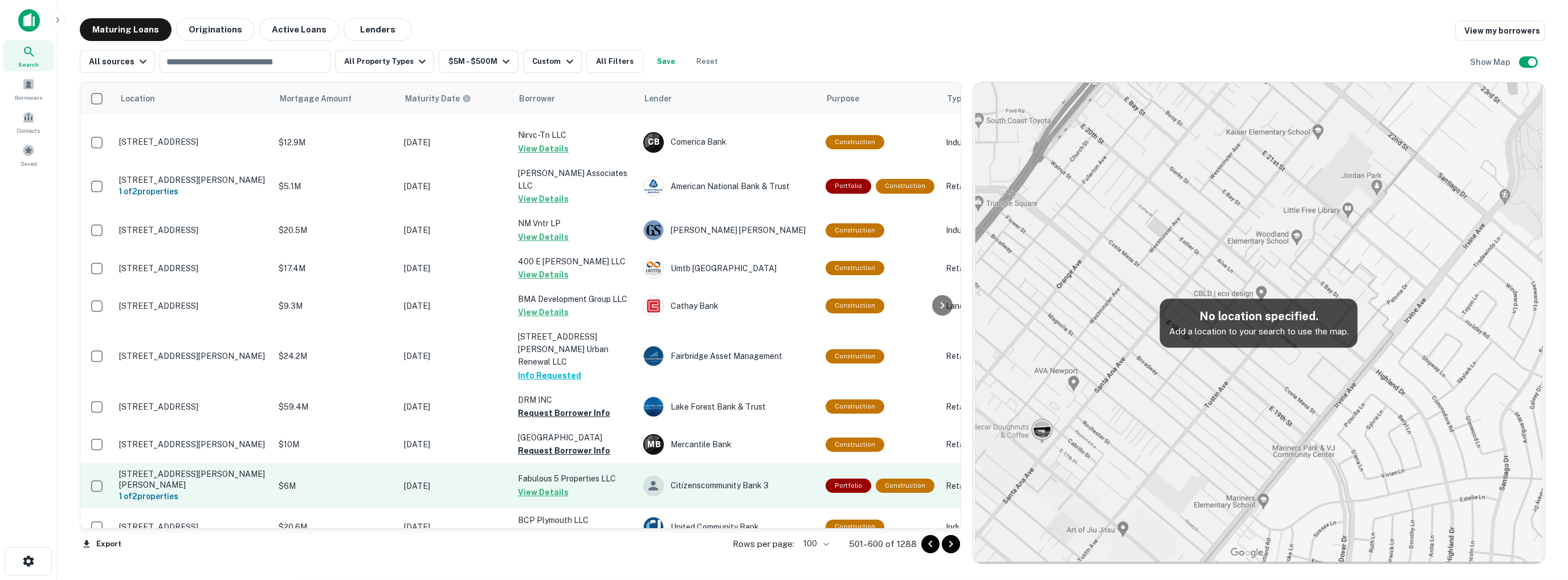
scroll to position [2778, 0]
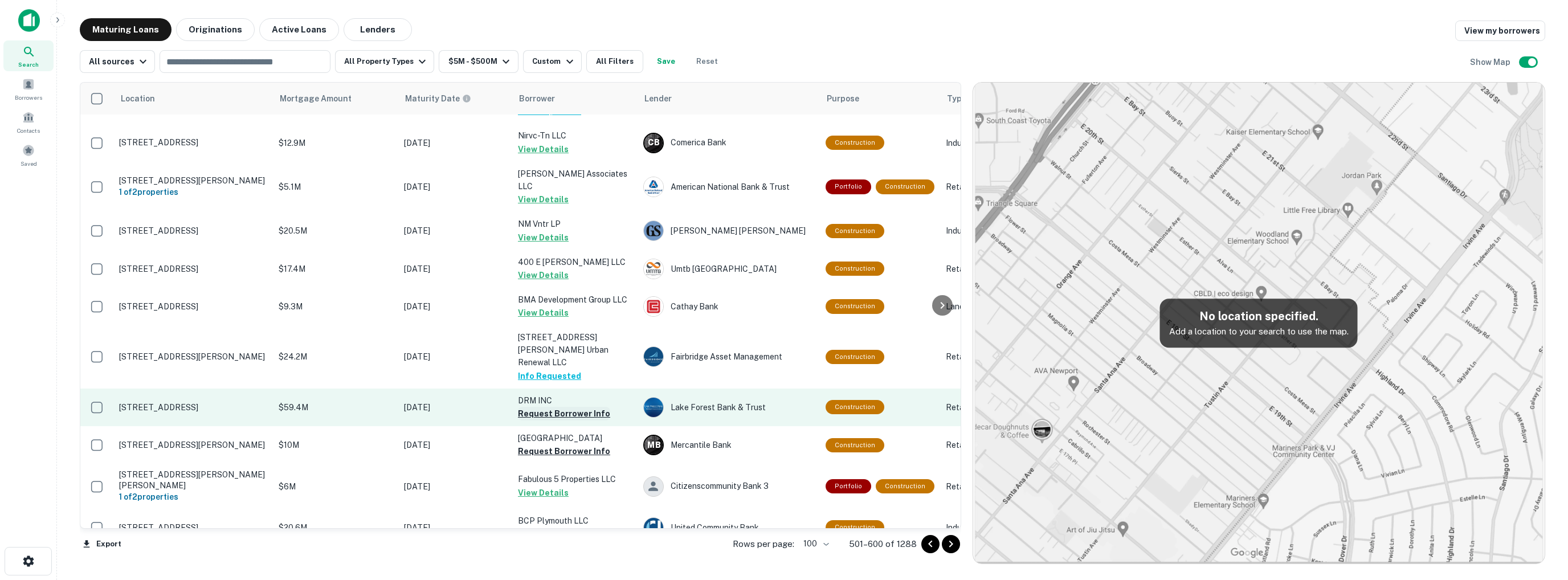
click at [563, 407] on button "Request Borrower Info" at bounding box center [564, 414] width 92 height 14
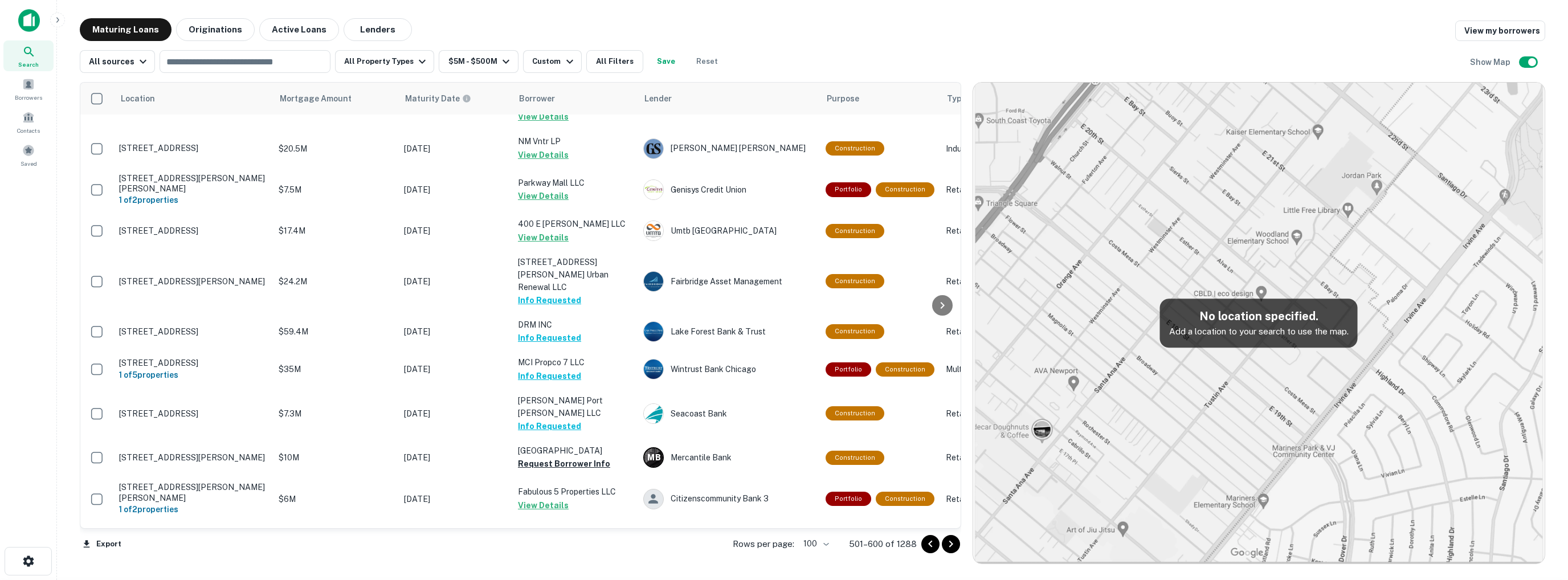
scroll to position [2892, 0]
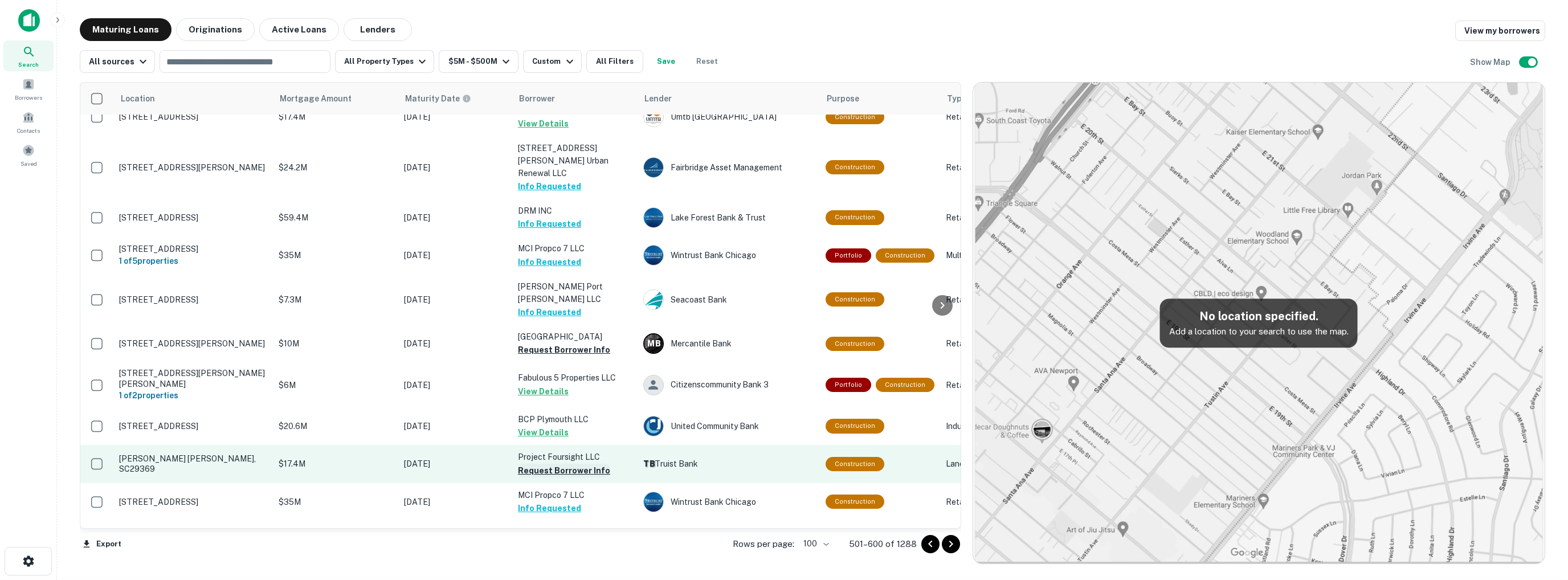
click at [577, 464] on button "Request Borrower Info" at bounding box center [564, 471] width 92 height 14
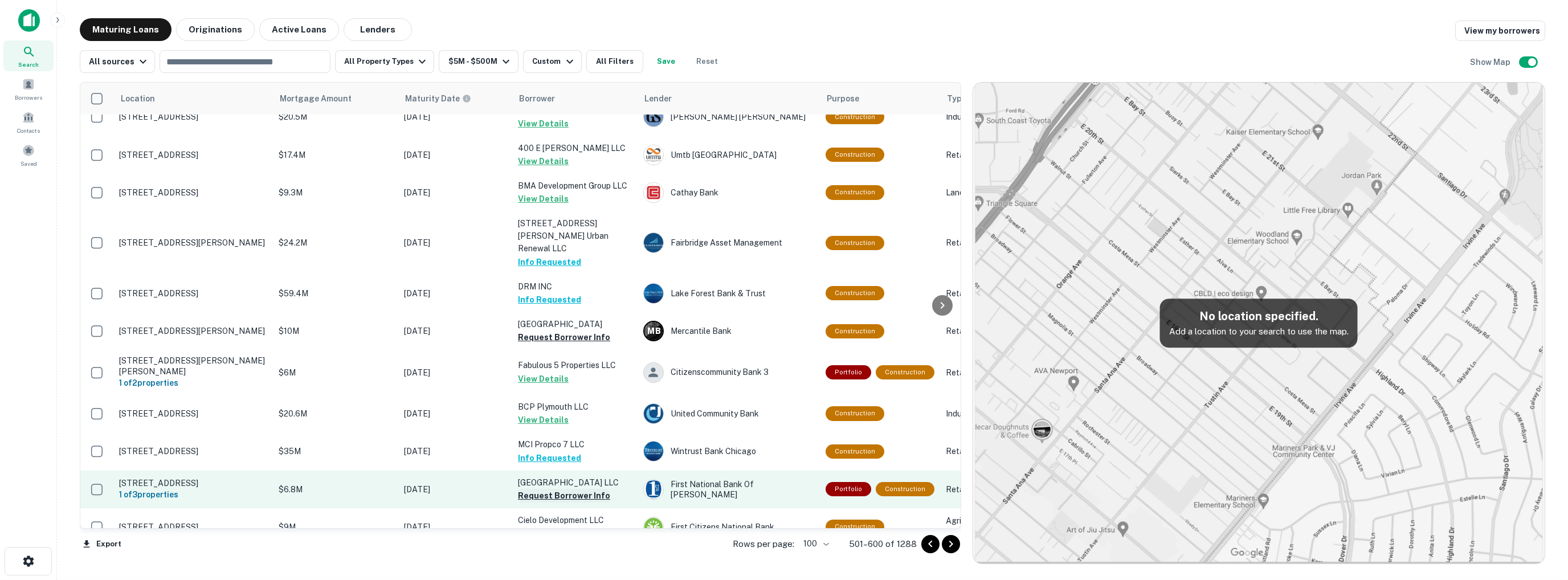
click at [564, 489] on button "Request Borrower Info" at bounding box center [564, 496] width 92 height 14
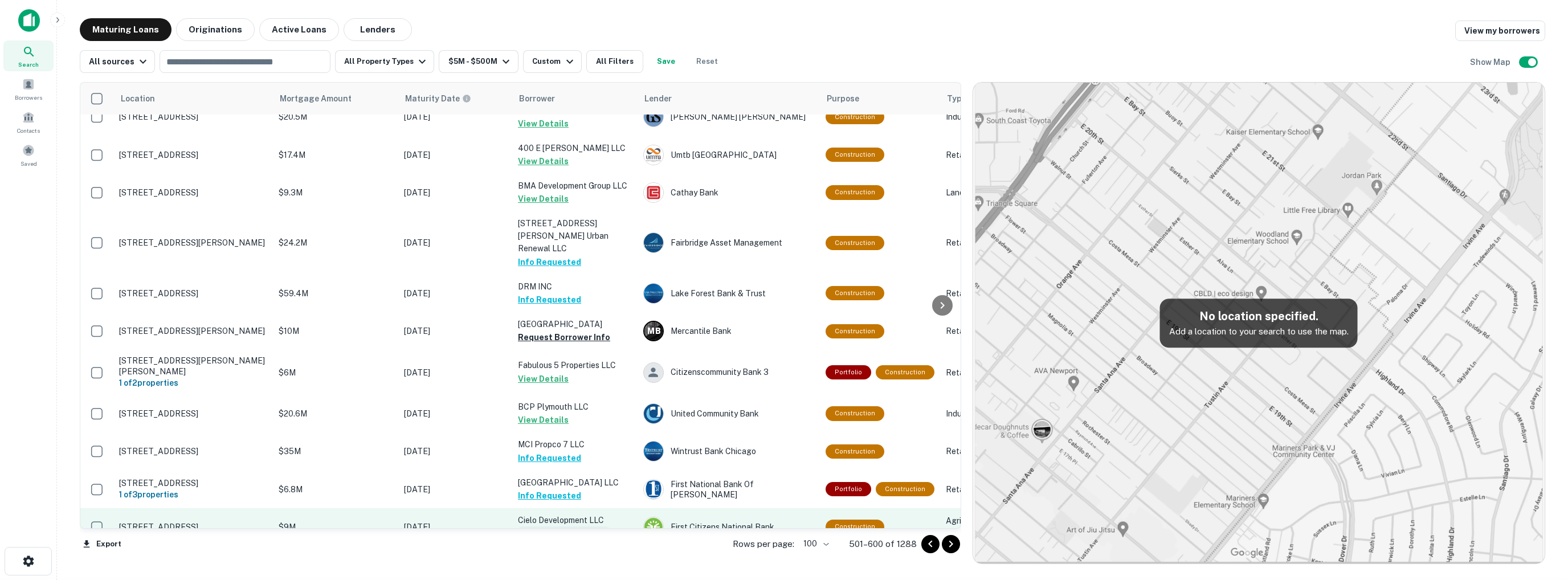
click at [572, 526] on button "Request Borrower Info" at bounding box center [564, 533] width 92 height 14
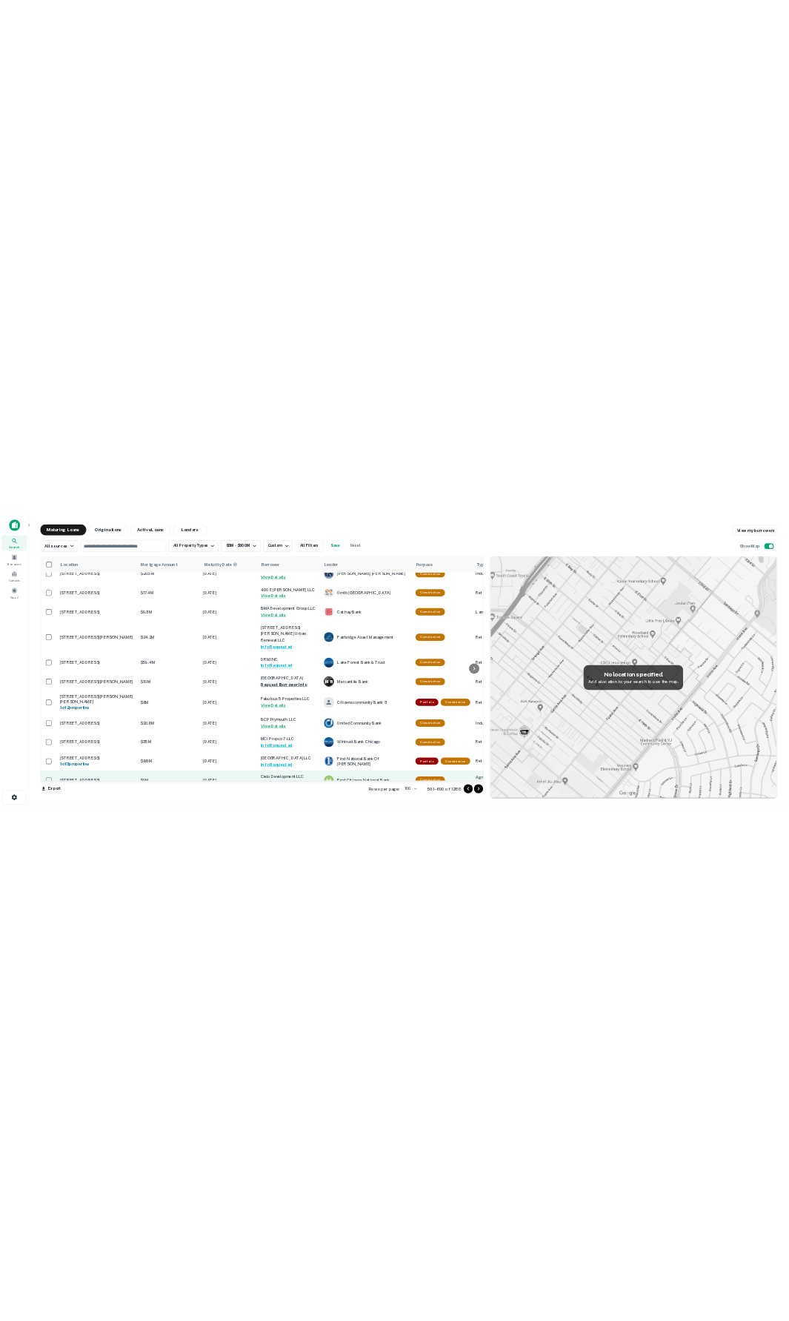
scroll to position [3834, 0]
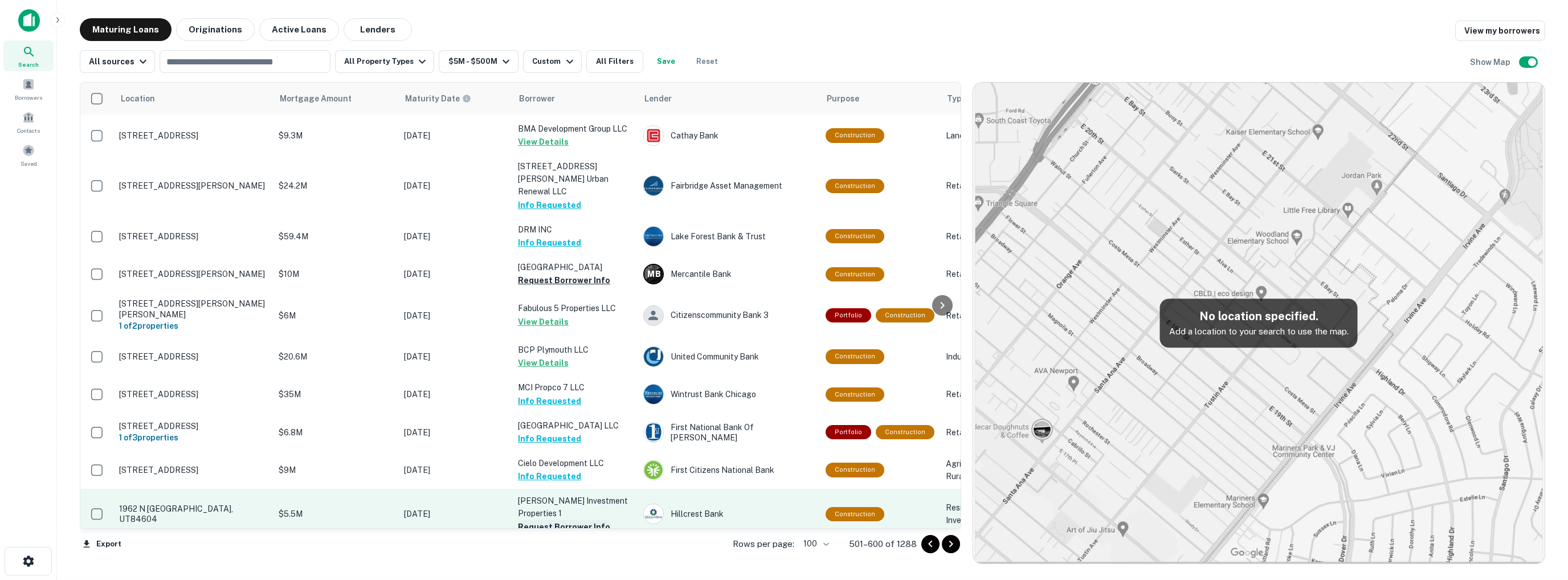
click at [569, 520] on button "Request Borrower Info" at bounding box center [564, 527] width 92 height 14
